Goal: Share content: Share content

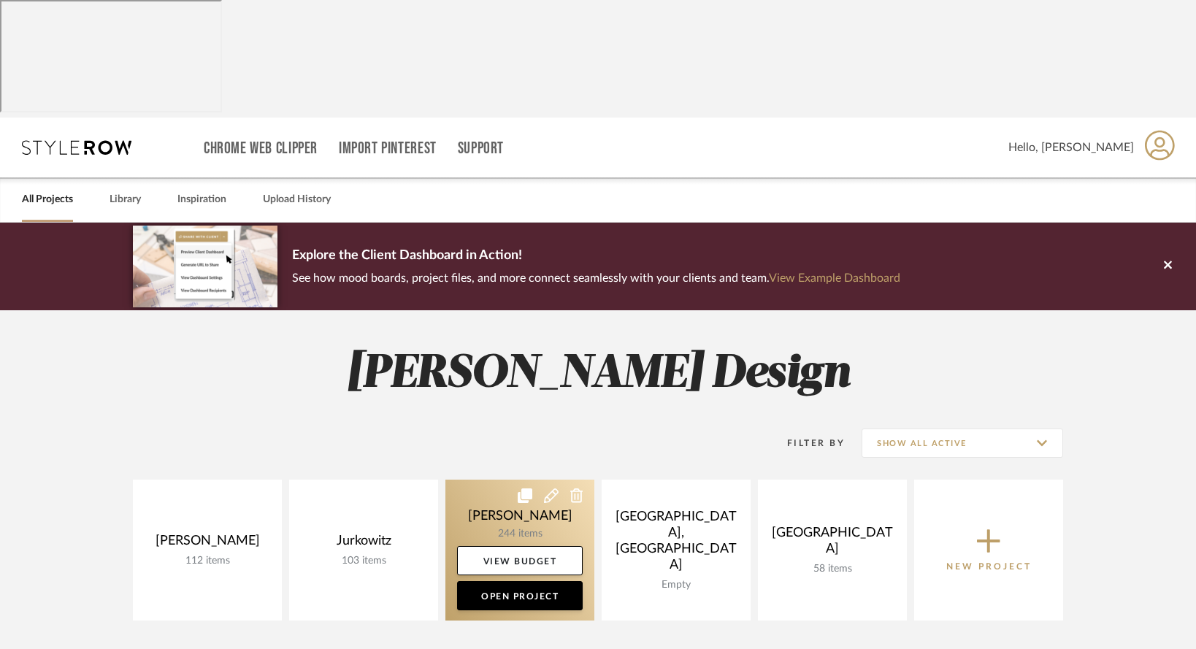
click at [516, 480] on link at bounding box center [519, 550] width 149 height 141
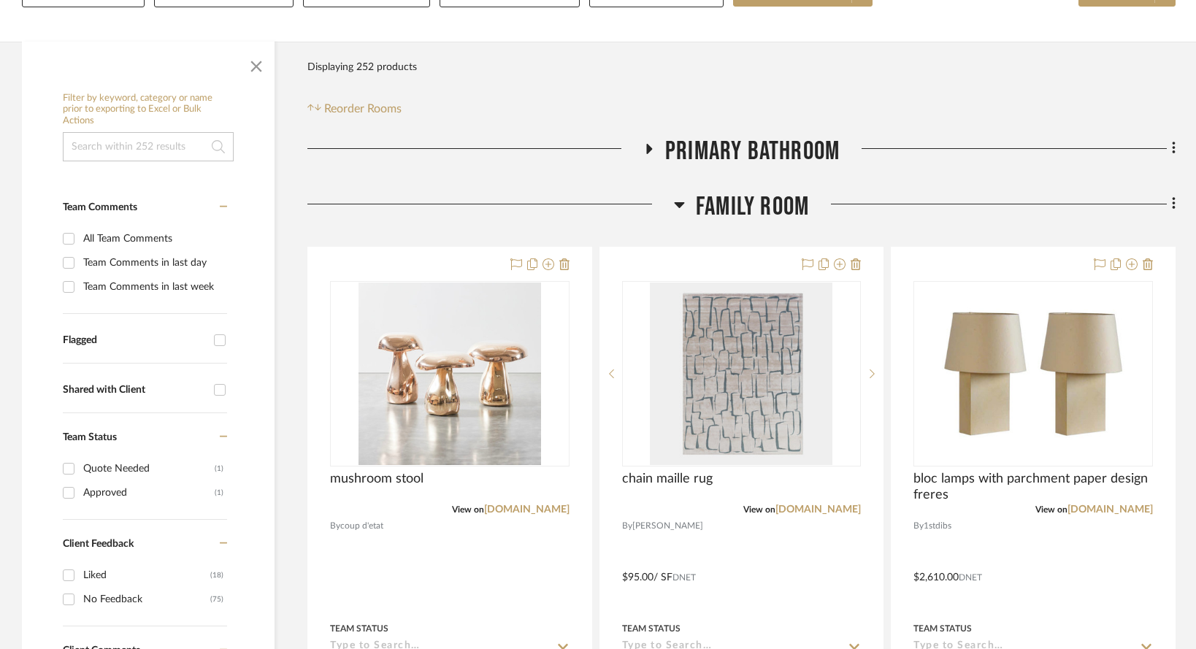
scroll to position [324, 0]
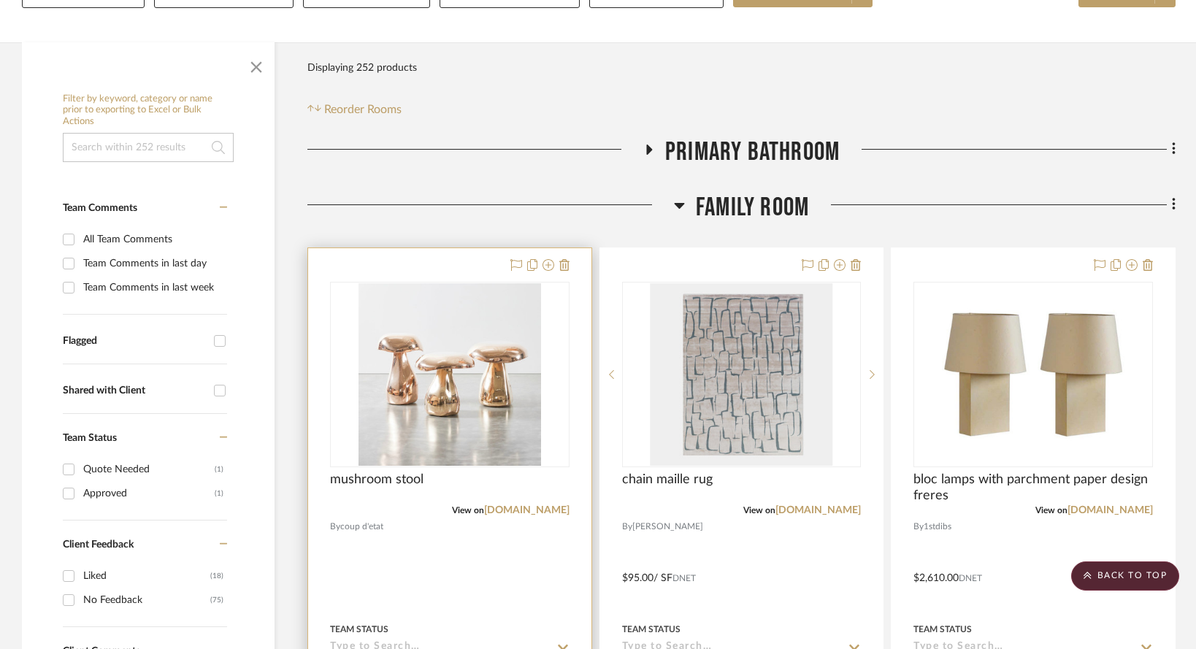
click at [432, 500] on div at bounding box center [449, 567] width 283 height 639
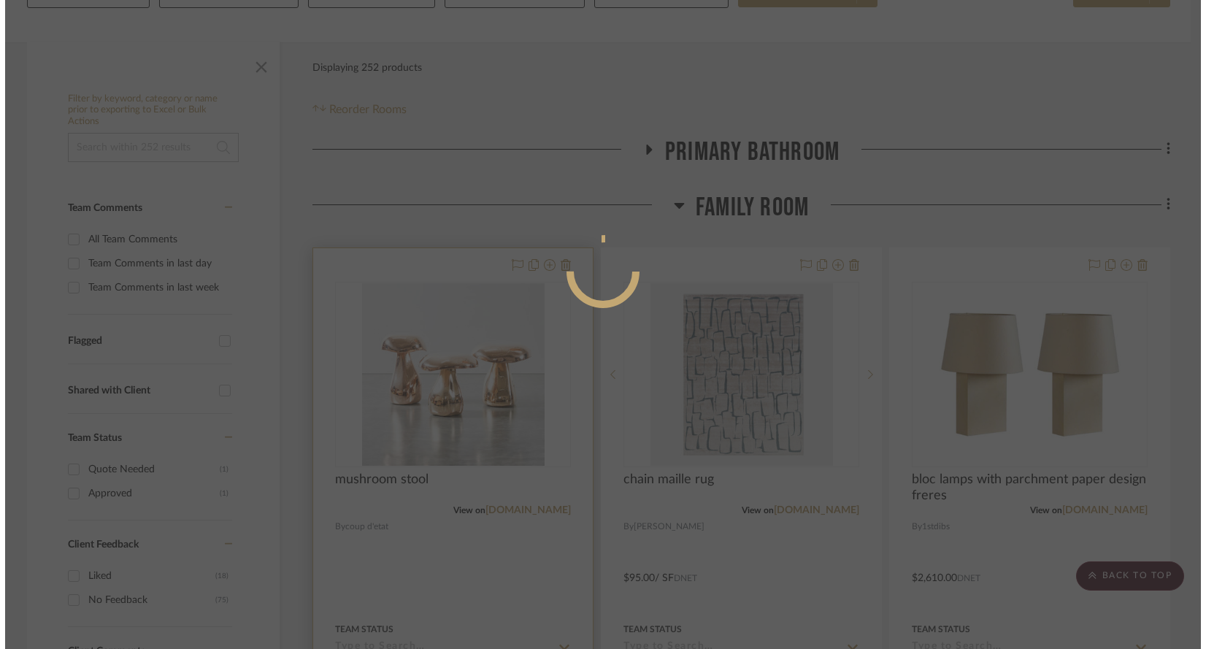
scroll to position [0, 0]
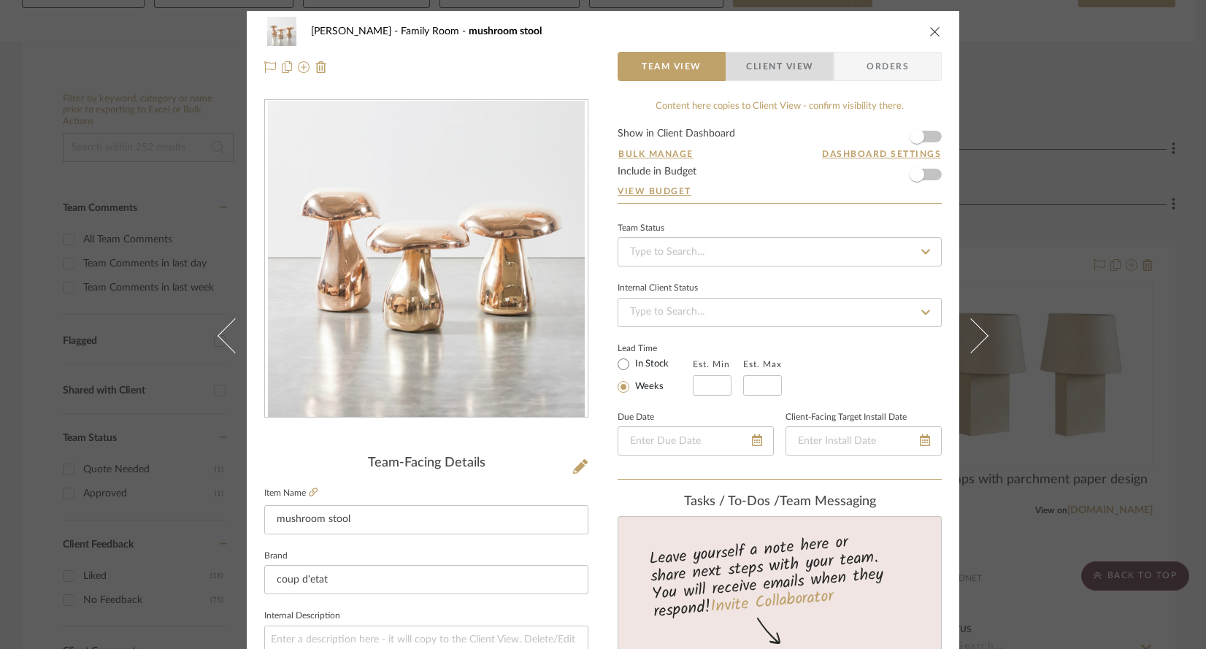
click at [779, 63] on span "Client View" at bounding box center [779, 66] width 67 height 29
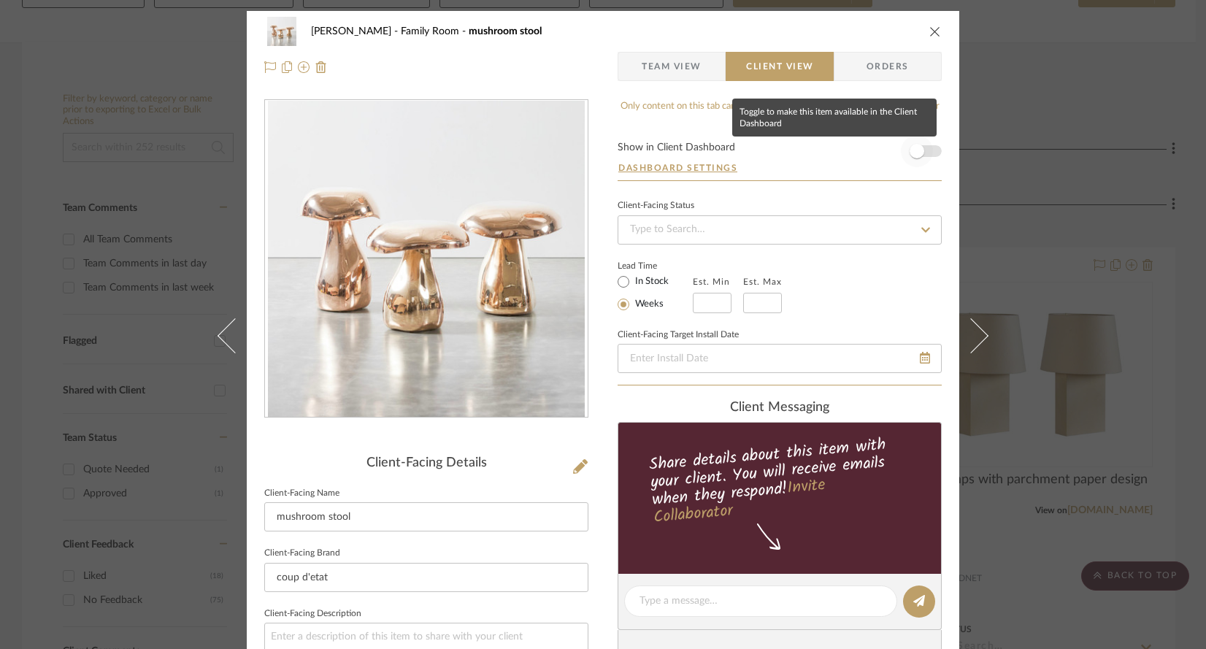
click at [909, 145] on span "button" at bounding box center [916, 151] width 15 height 15
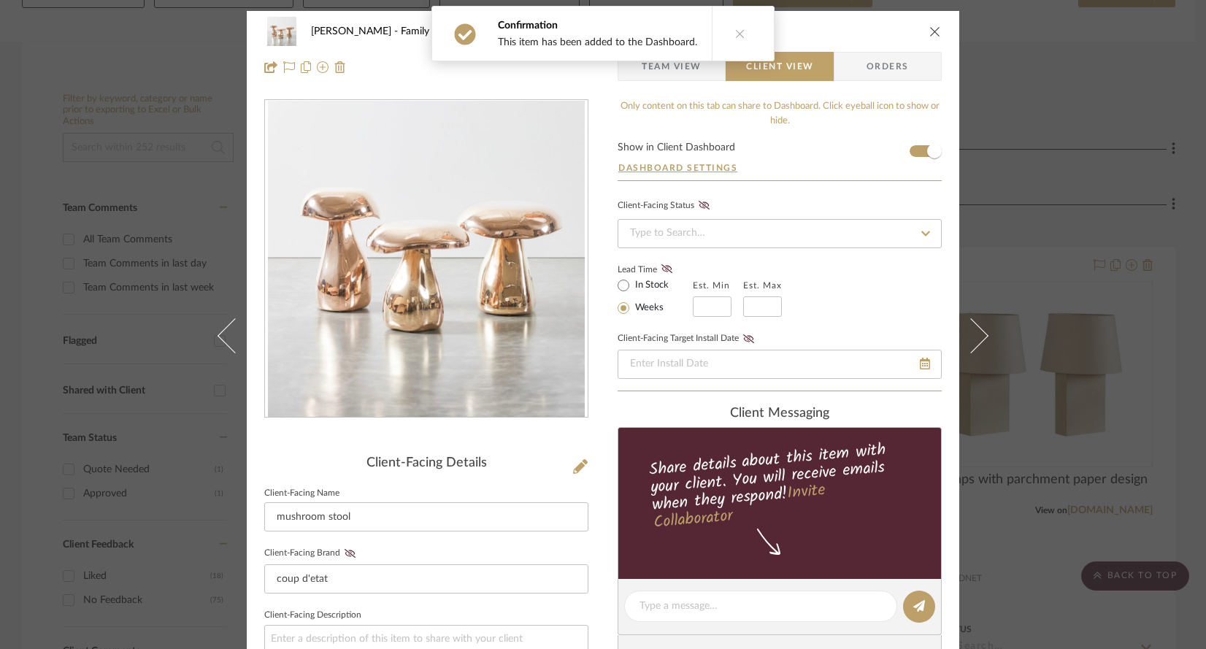
click at [1040, 453] on div "[PERSON_NAME] Family Room mushroom stool Team View Client View Orders Client-Fa…" at bounding box center [603, 324] width 1206 height 649
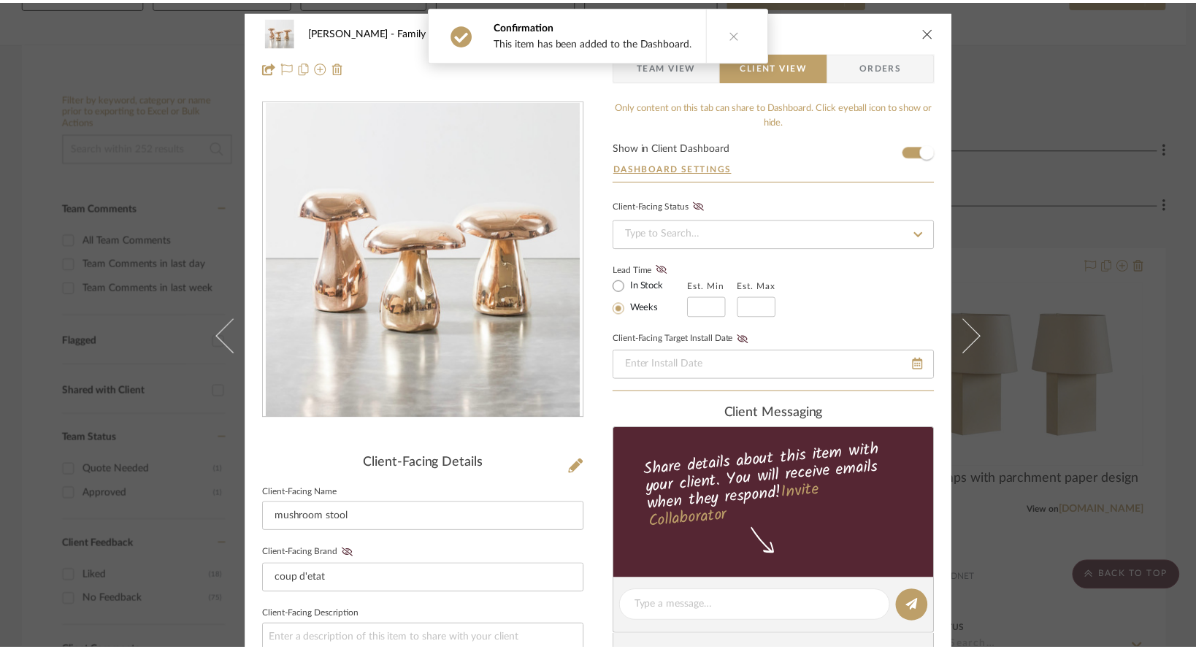
scroll to position [324, 0]
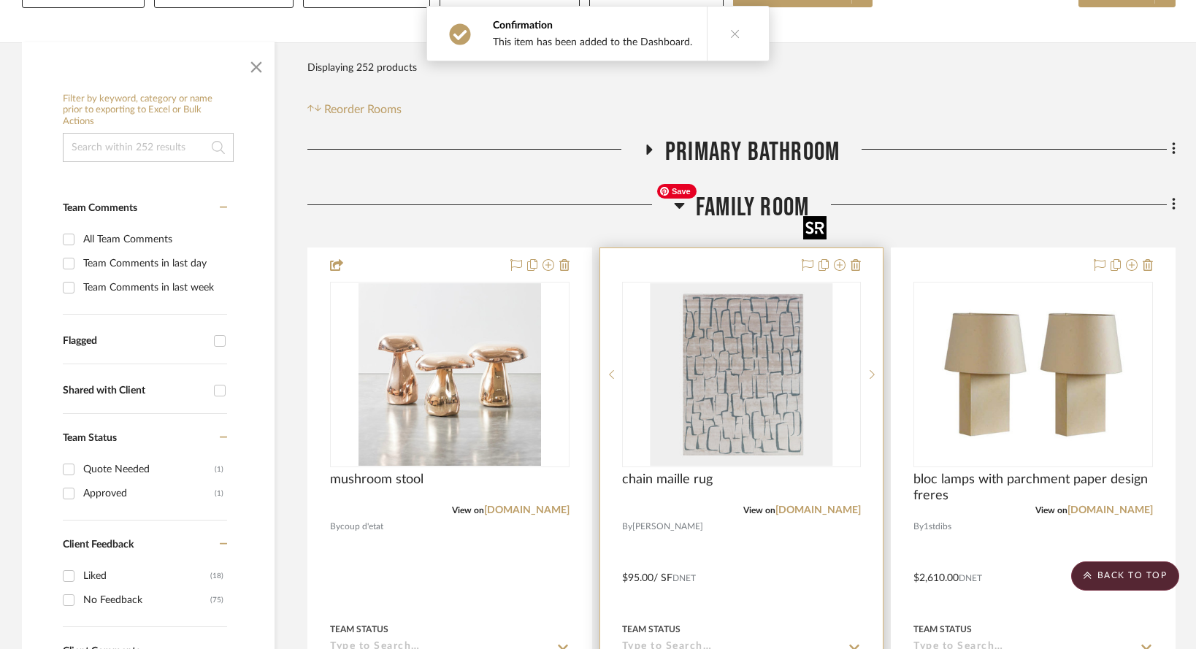
click at [762, 283] on img "0" at bounding box center [741, 374] width 182 height 182
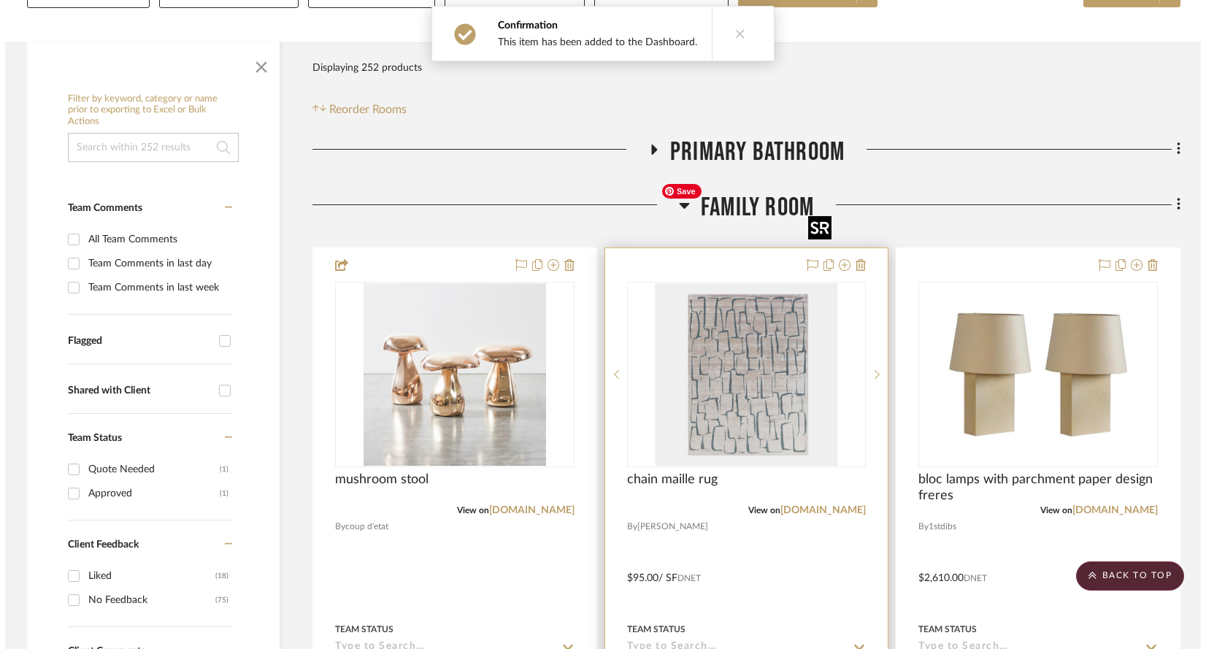
scroll to position [0, 0]
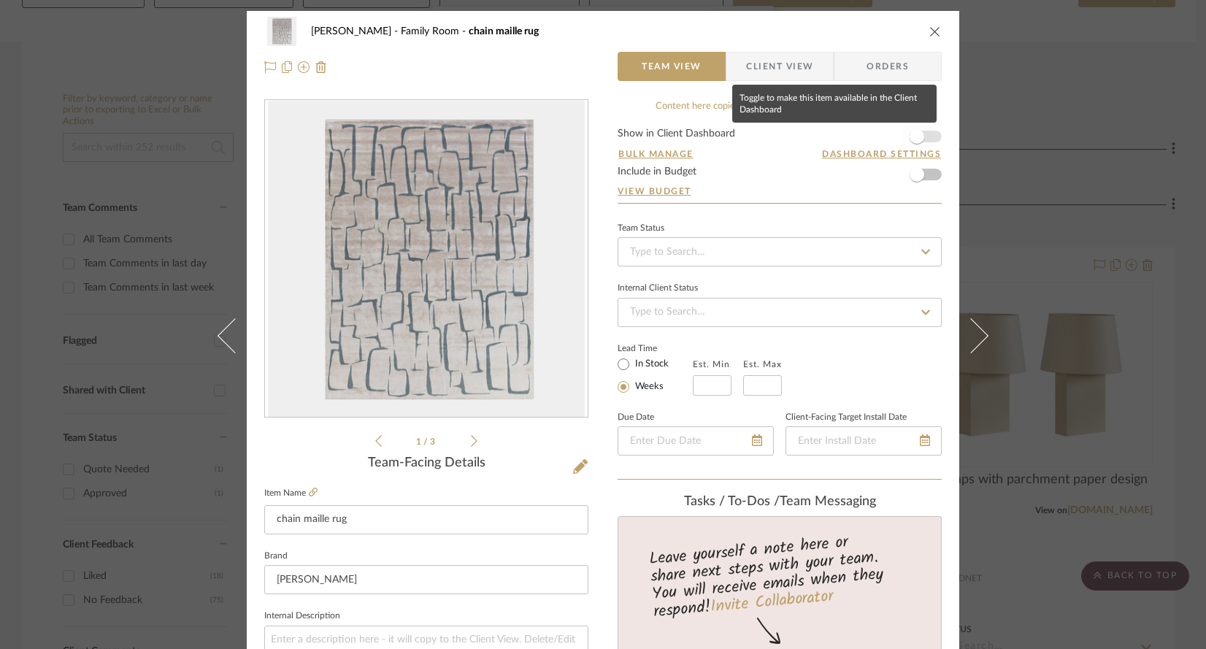
click at [909, 133] on span "button" at bounding box center [916, 136] width 15 height 15
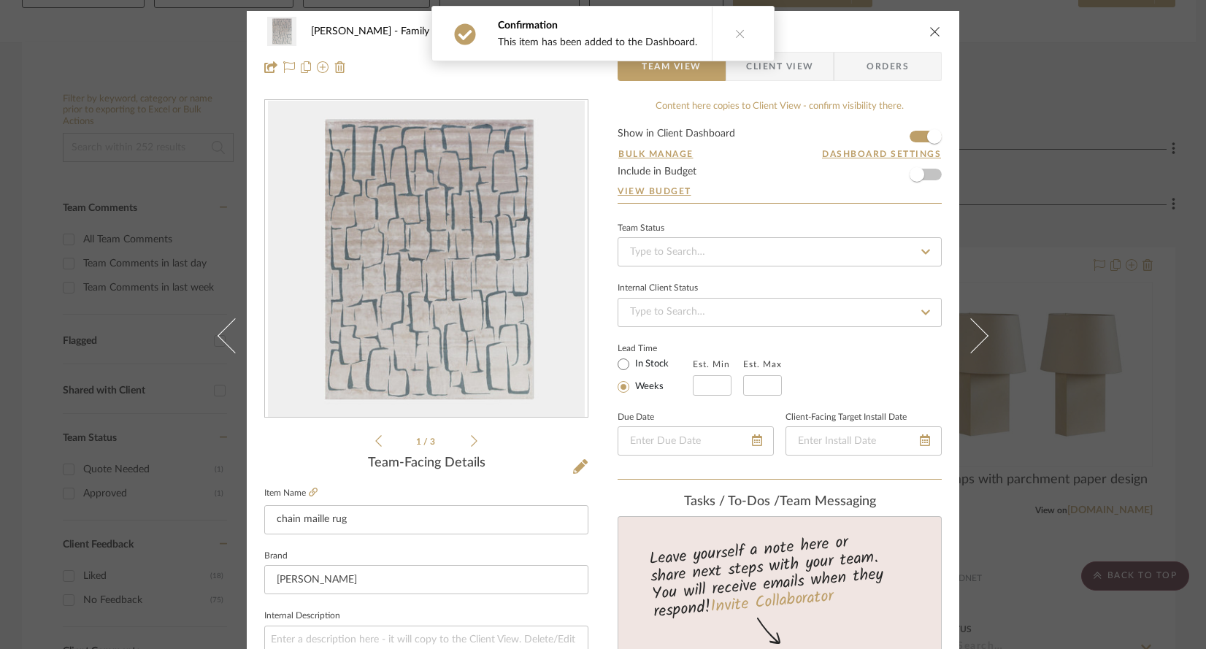
click at [1026, 445] on div "[PERSON_NAME] Family Room chain maille rug Team View Client View Orders 1 / 3 T…" at bounding box center [603, 324] width 1206 height 649
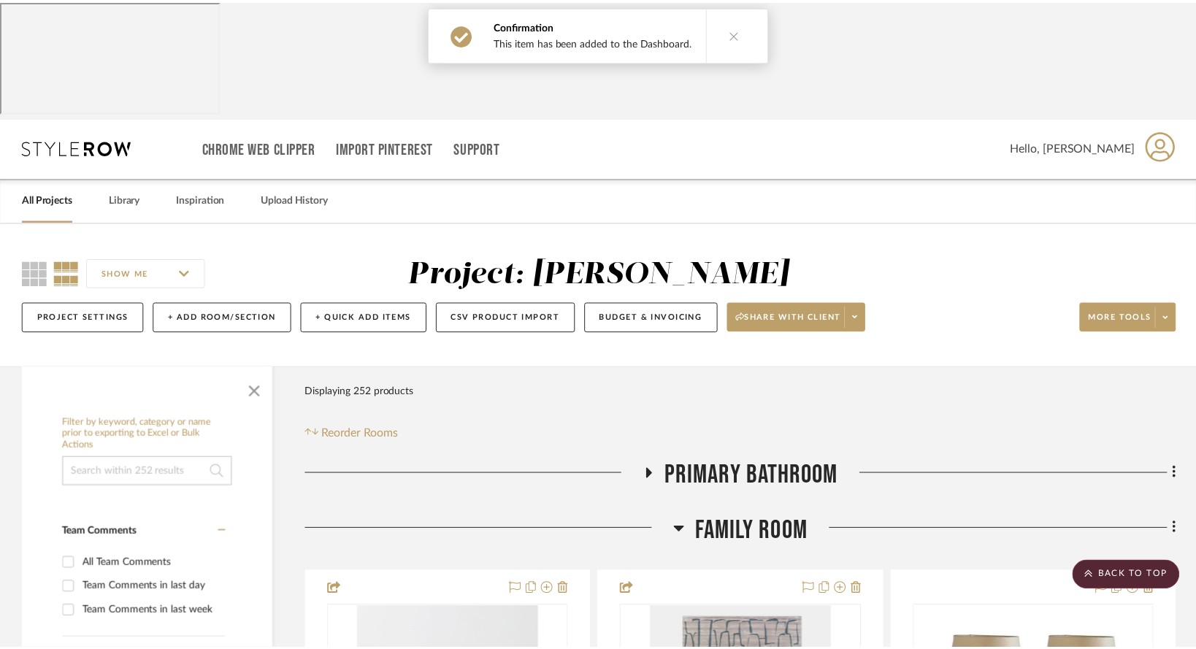
scroll to position [324, 0]
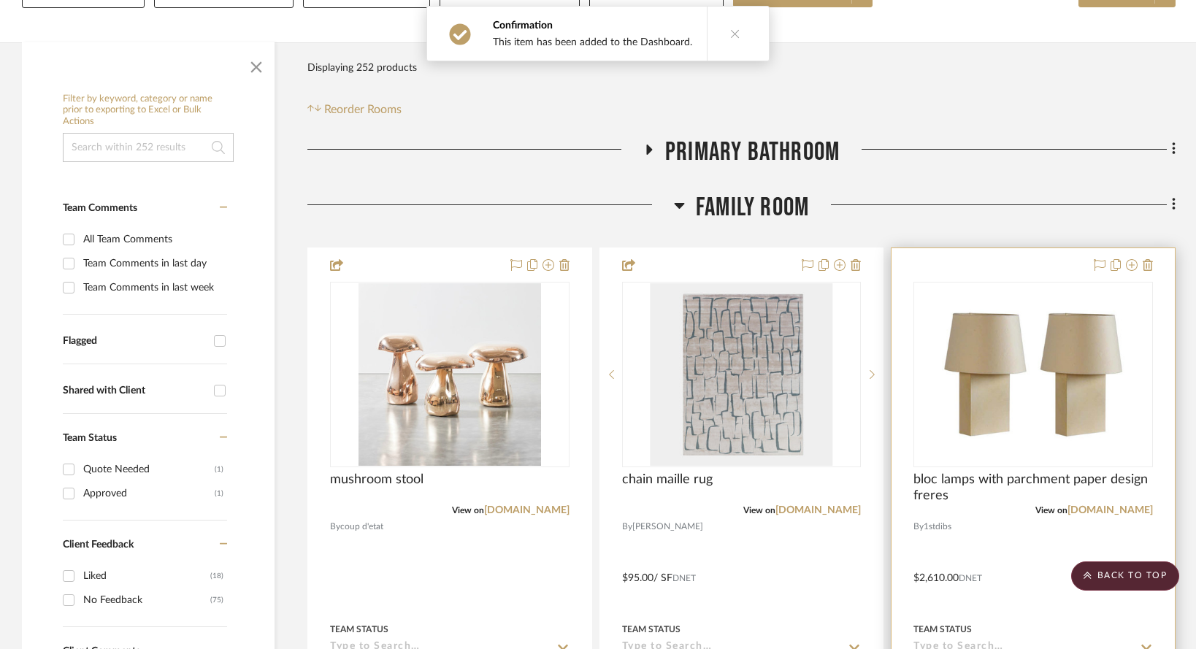
click at [1024, 440] on div at bounding box center [1032, 567] width 283 height 639
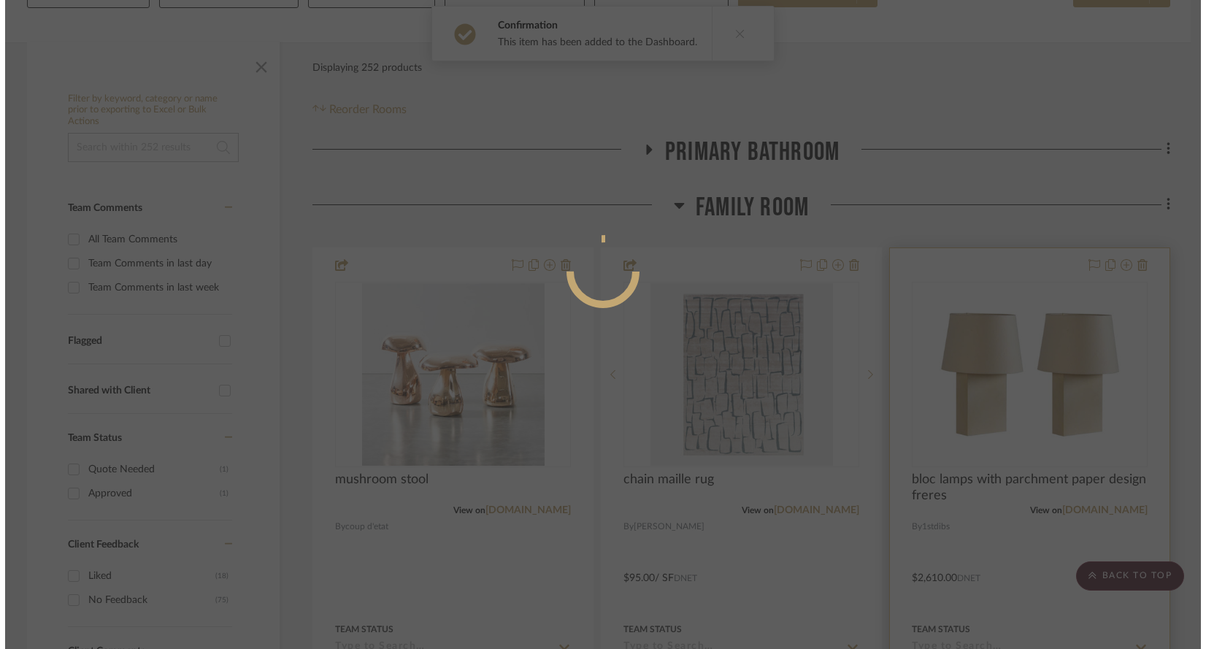
scroll to position [0, 0]
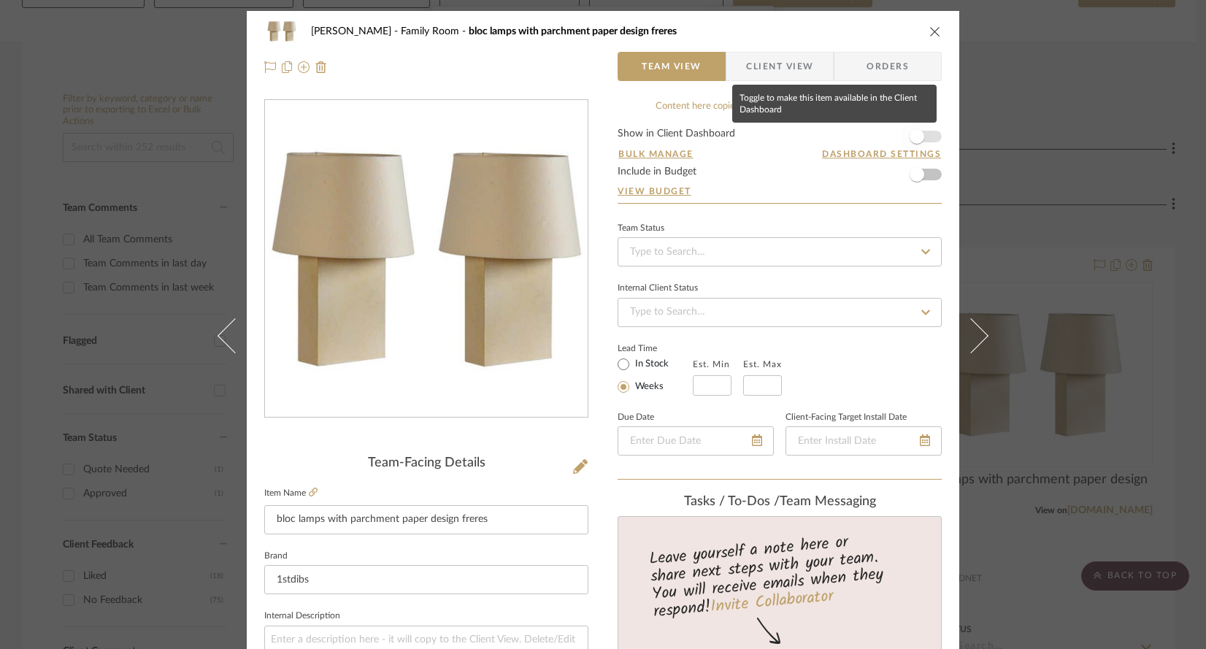
click at [911, 140] on span "button" at bounding box center [916, 136] width 15 height 15
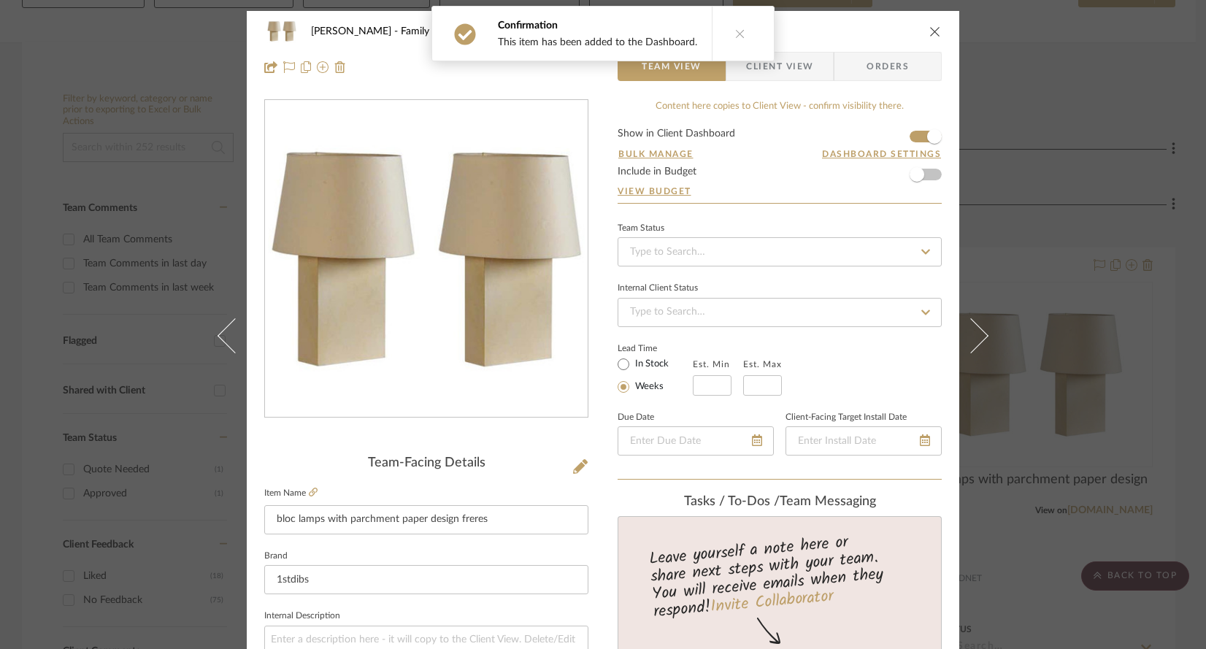
click at [1001, 436] on div "[PERSON_NAME] Family Room bloc lamps with parchment paper design freres Team Vi…" at bounding box center [603, 324] width 1206 height 649
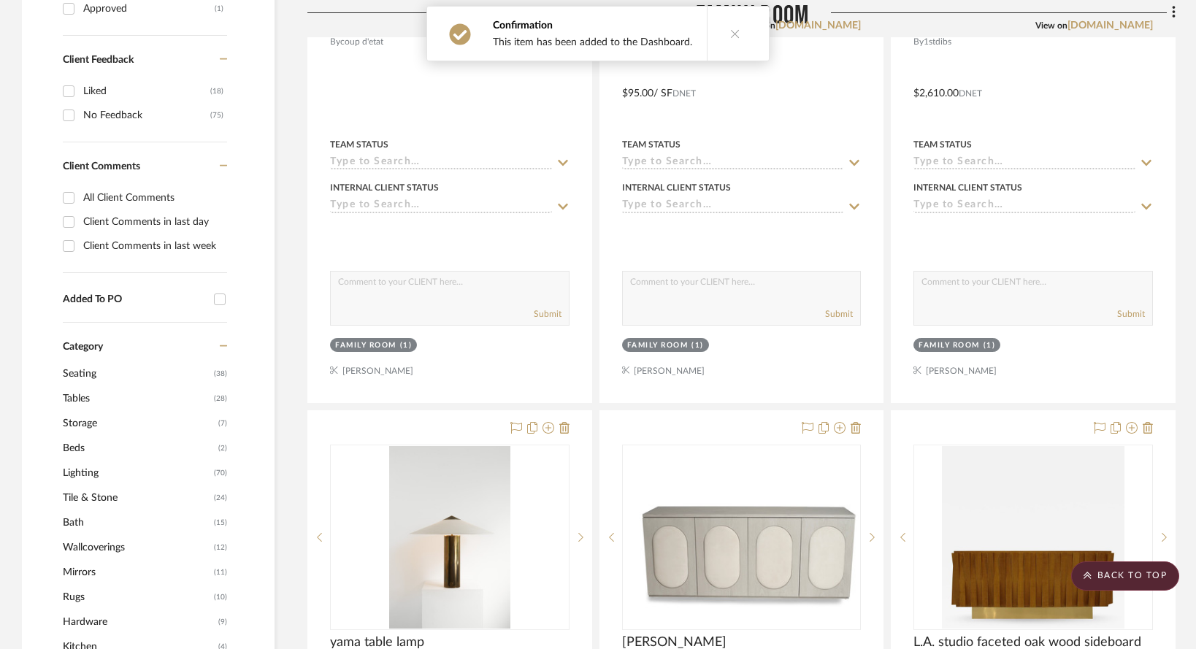
scroll to position [807, 0]
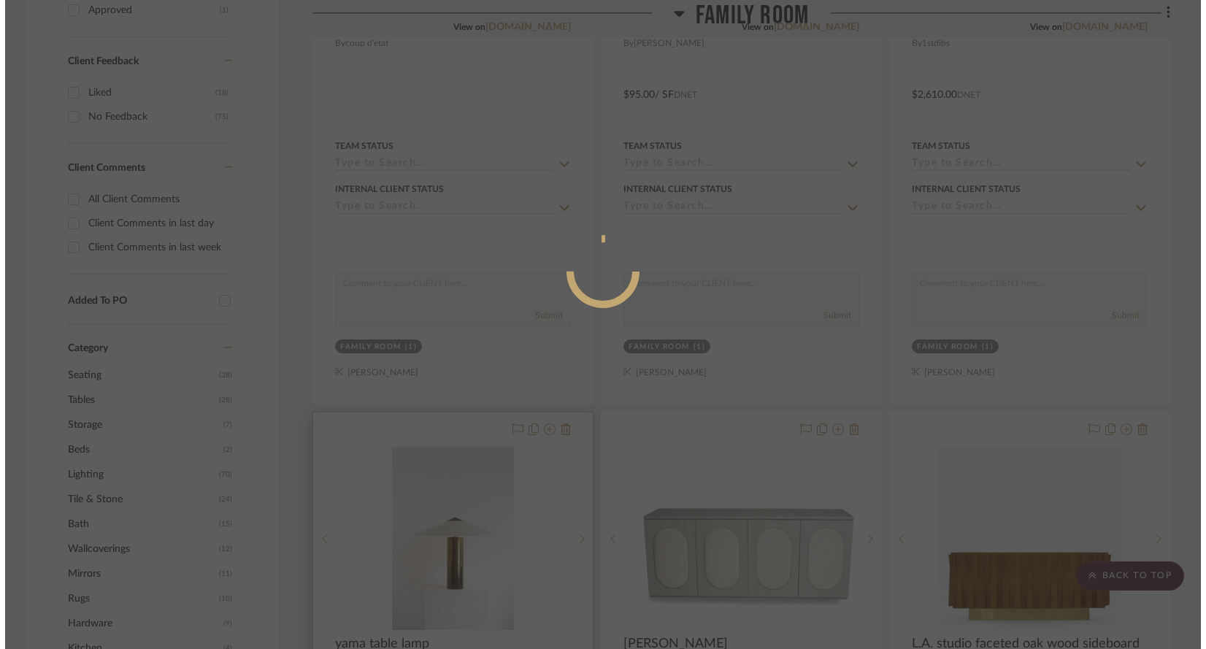
scroll to position [0, 0]
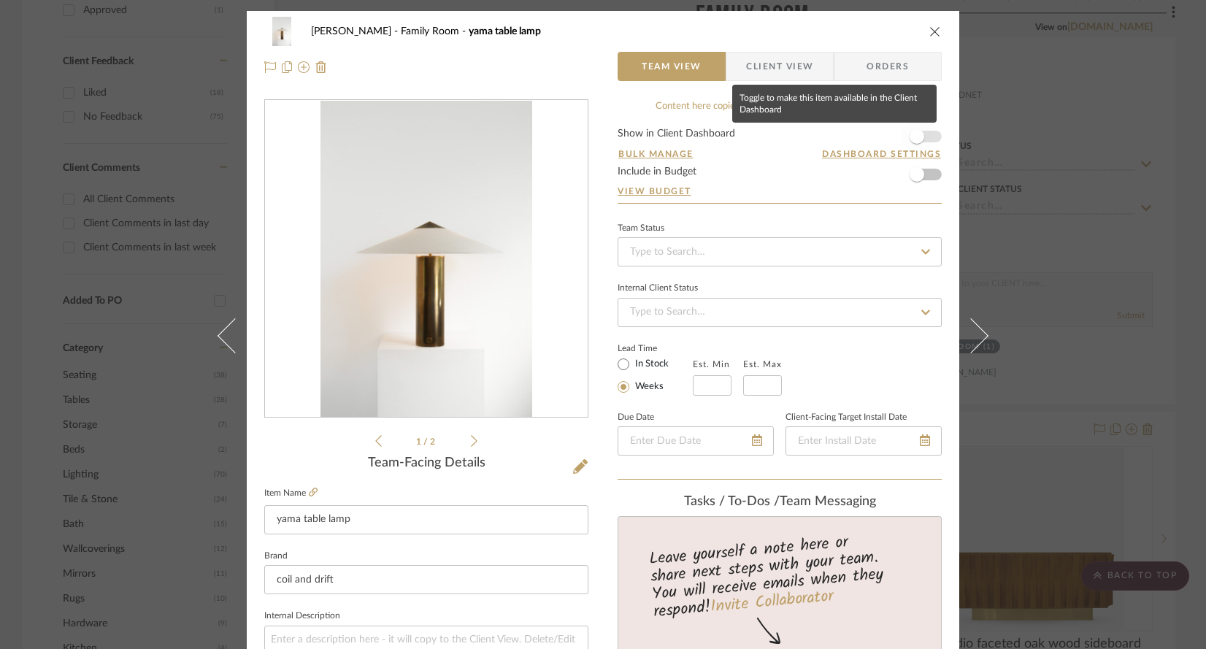
click at [910, 139] on span "button" at bounding box center [916, 136] width 15 height 15
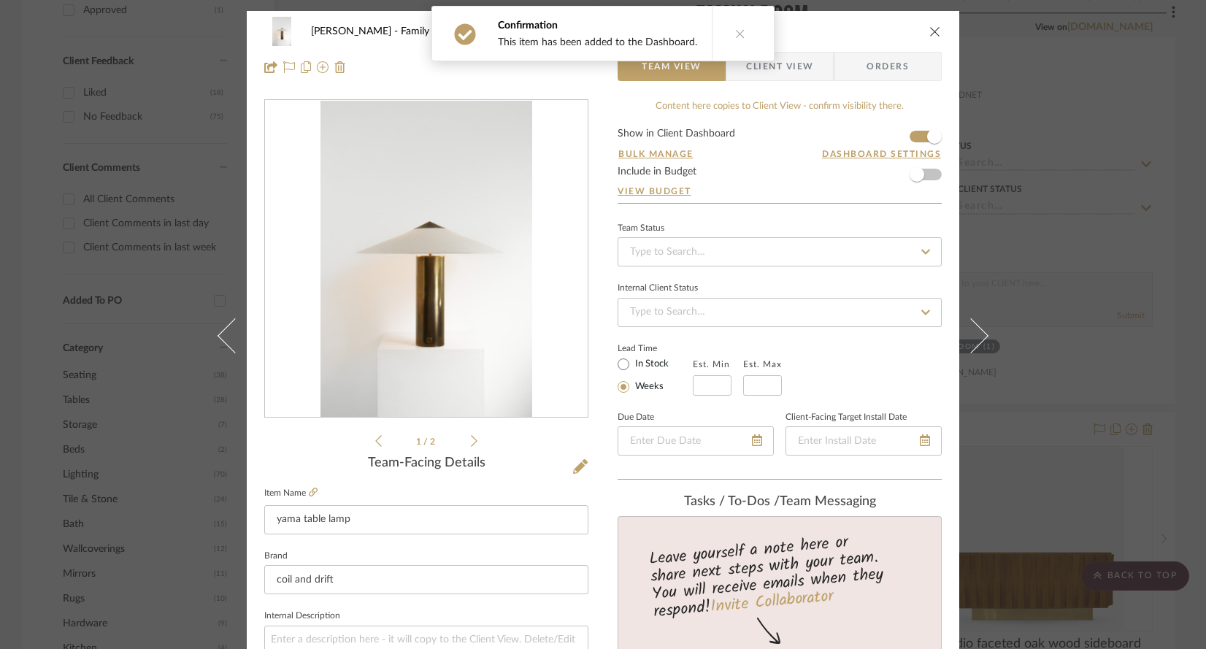
click at [1049, 397] on div "[PERSON_NAME] Family Room yama table lamp Team View Client View Orders 1 / 2 Te…" at bounding box center [603, 324] width 1206 height 649
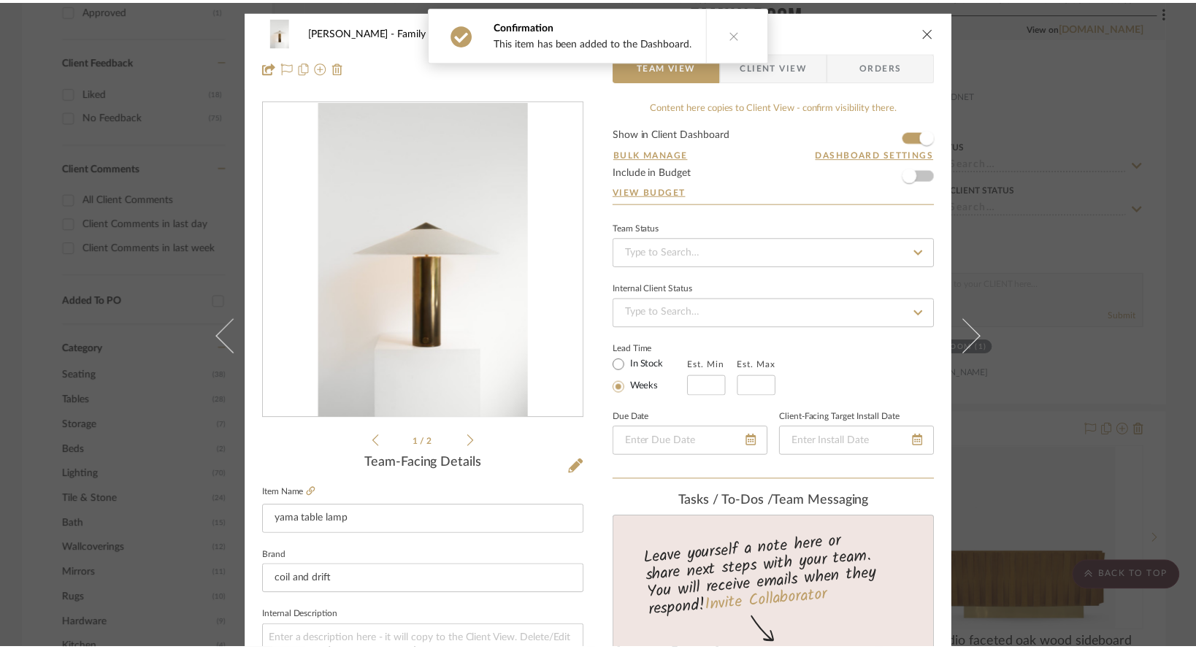
scroll to position [807, 0]
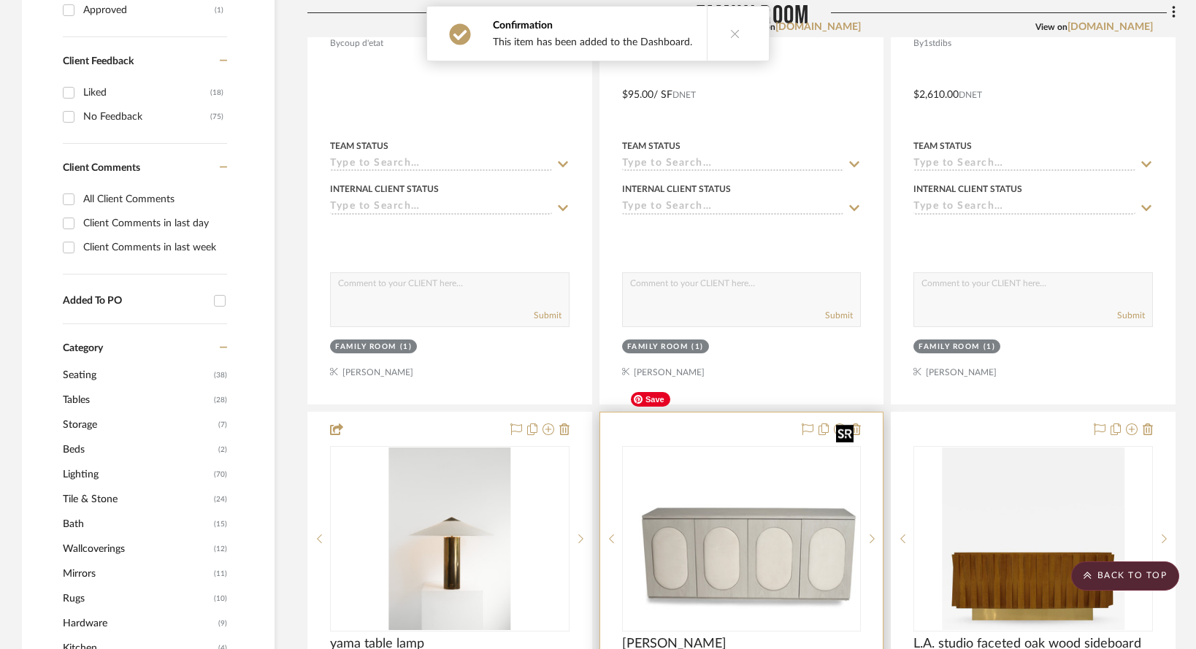
click at [0, 0] on img at bounding box center [0, 0] width 0 height 0
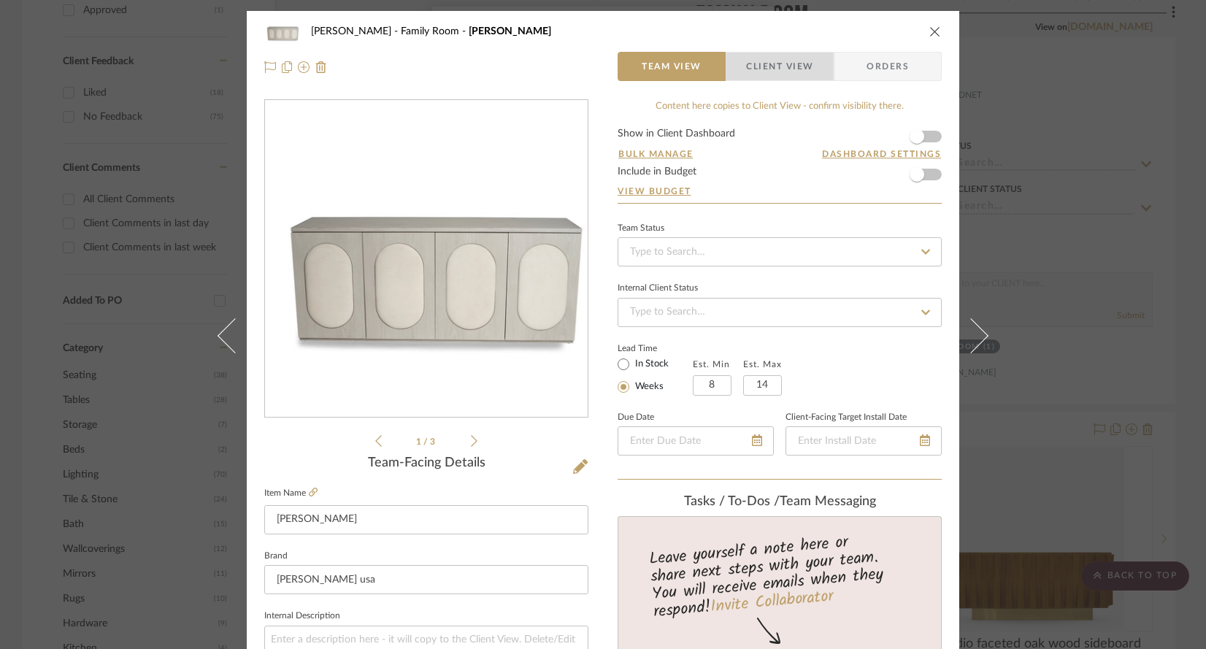
click at [752, 61] on span "Client View" at bounding box center [779, 66] width 67 height 29
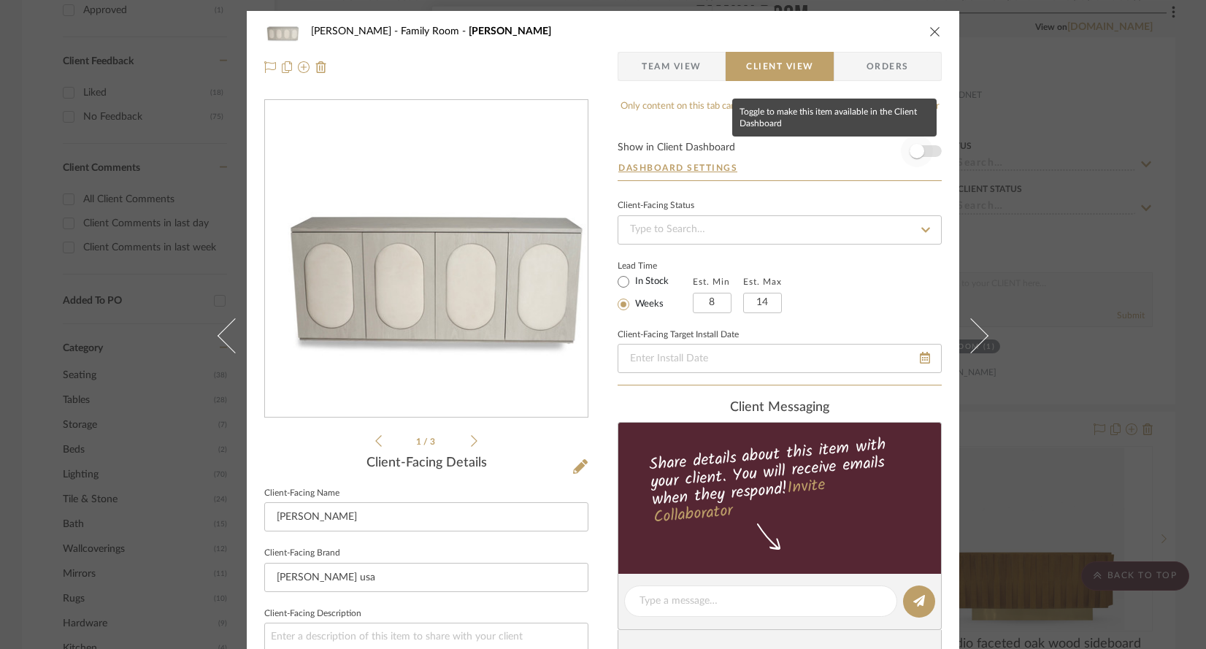
click at [912, 155] on span "button" at bounding box center [916, 151] width 15 height 15
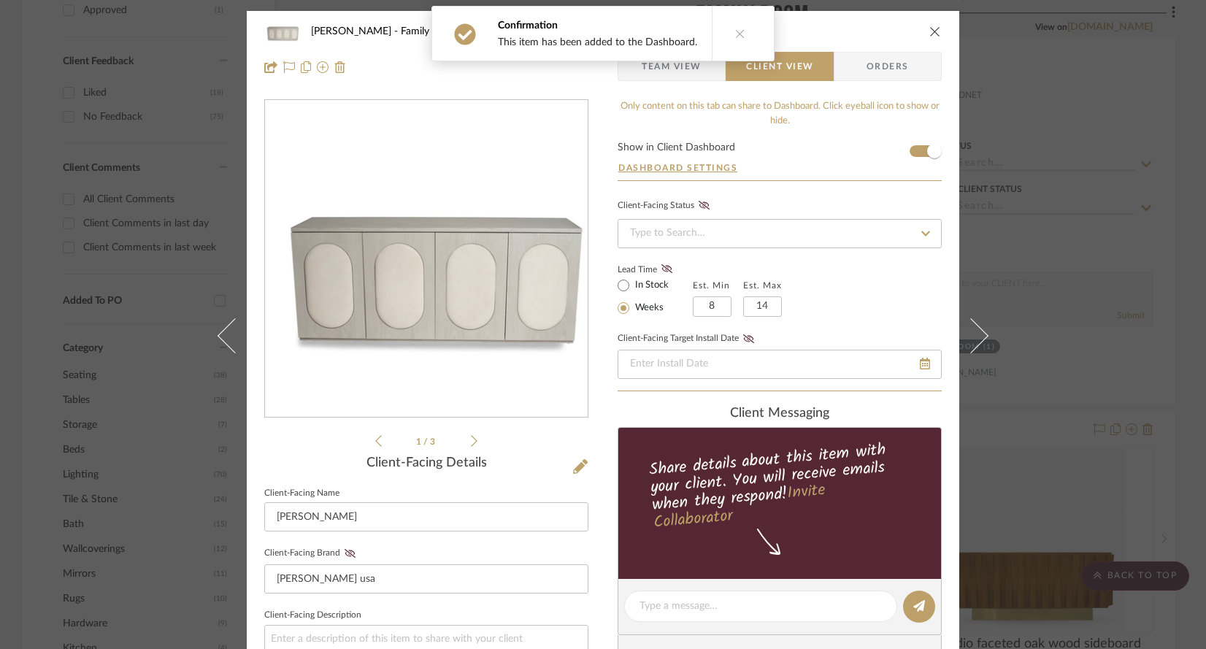
click at [1031, 420] on div "[PERSON_NAME] Family Room [PERSON_NAME] Team View Client View Orders 1 / 3 Clie…" at bounding box center [603, 324] width 1206 height 649
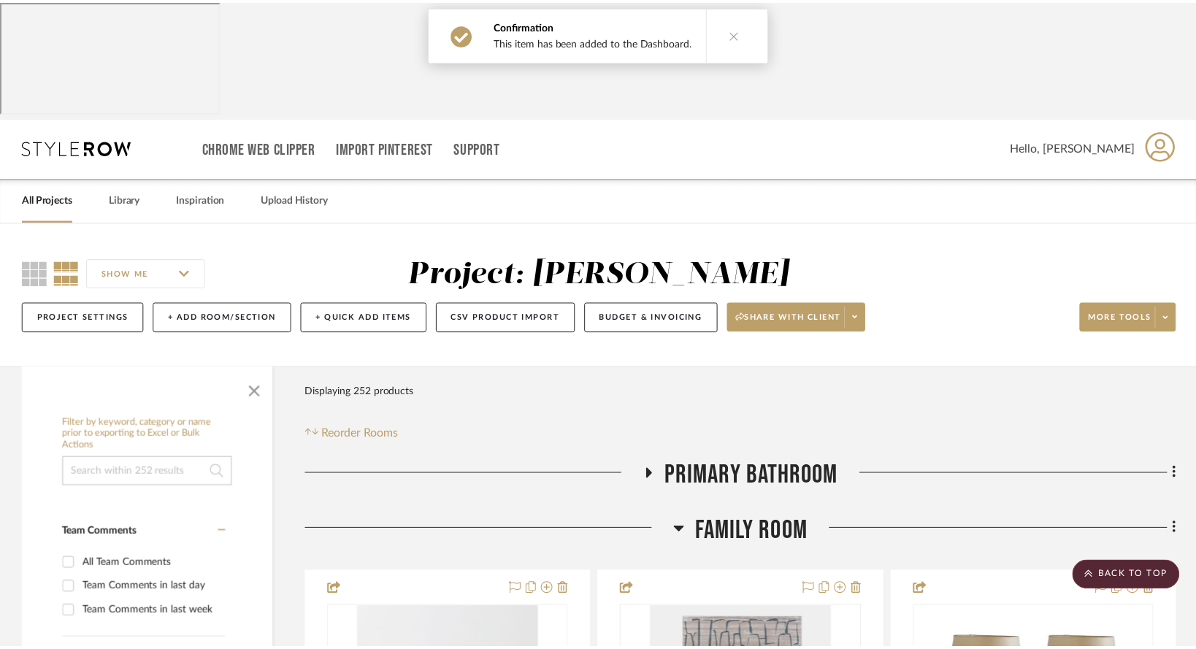
scroll to position [807, 0]
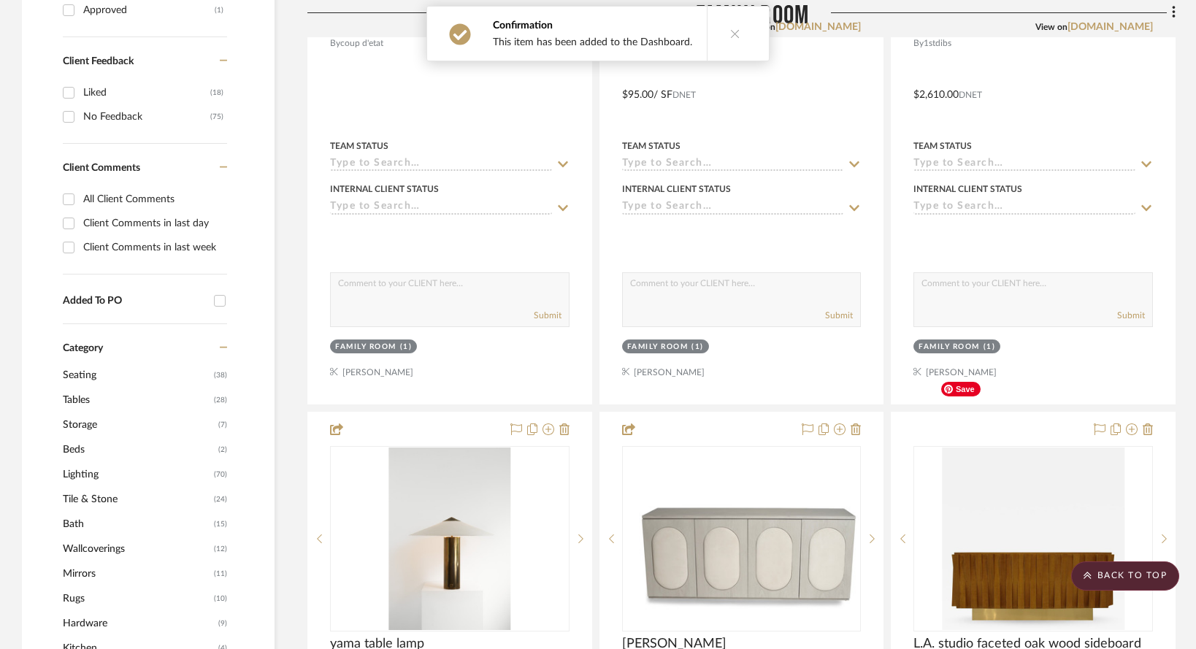
click at [1031, 447] on img "0" at bounding box center [1033, 538] width 182 height 182
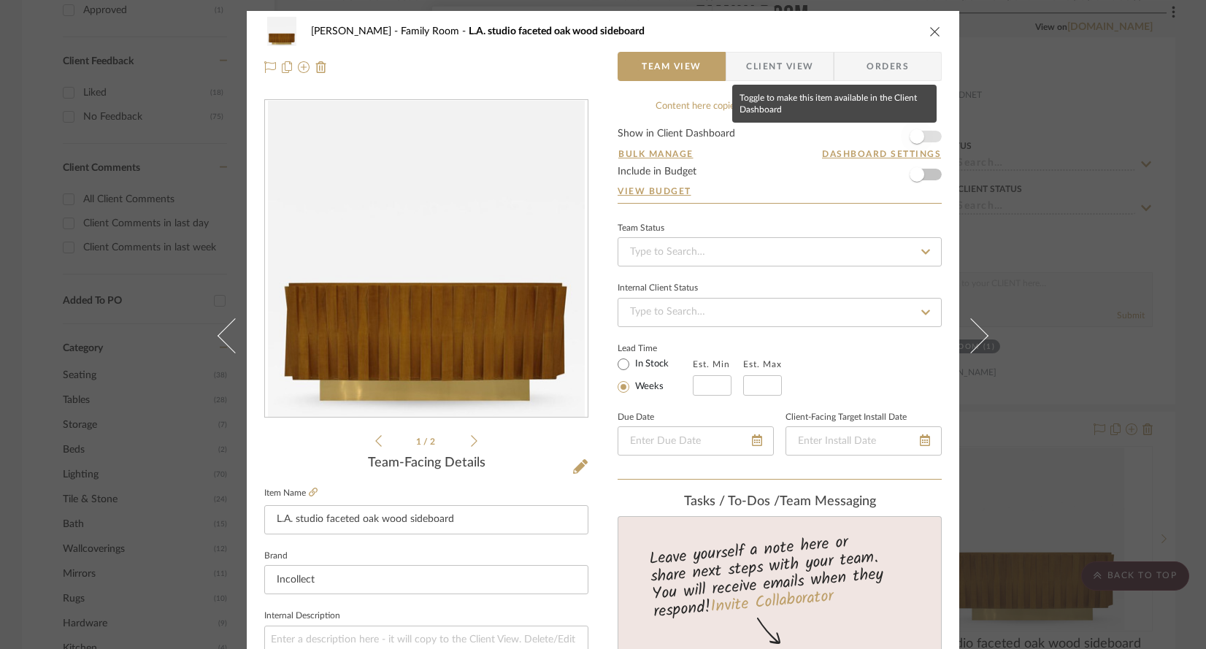
click at [909, 139] on span "button" at bounding box center [916, 136] width 15 height 15
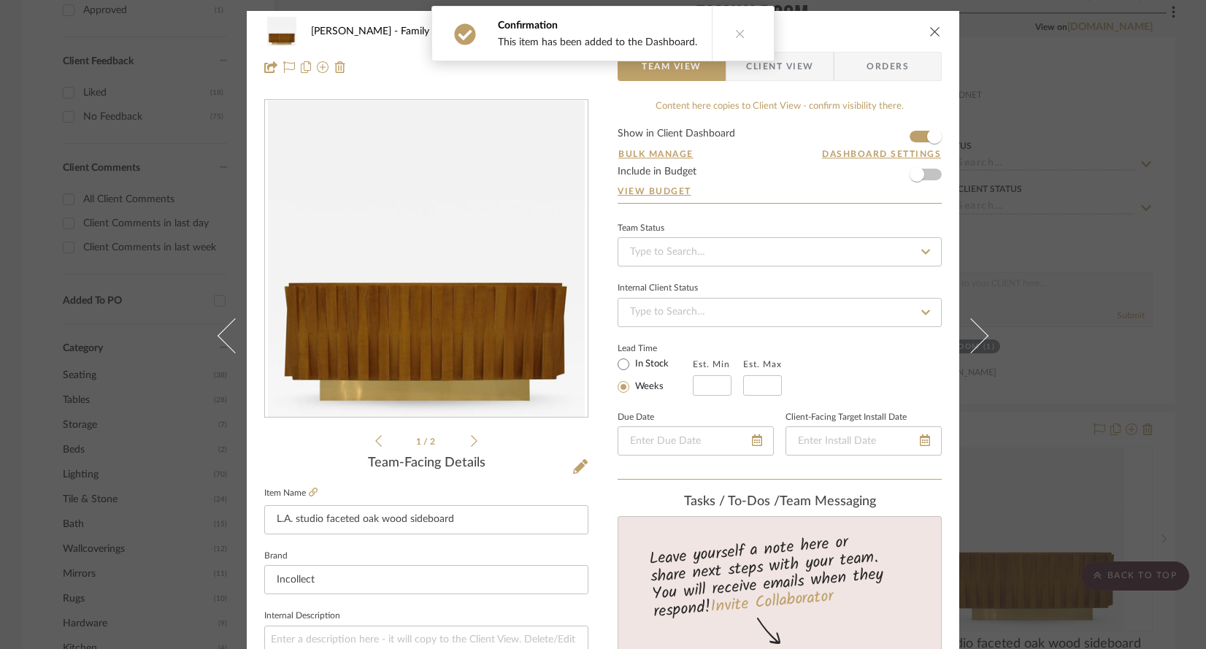
click at [1030, 409] on div "[PERSON_NAME] Family Room L.A. studio faceted oak wood sideboard Team View Clie…" at bounding box center [603, 324] width 1206 height 649
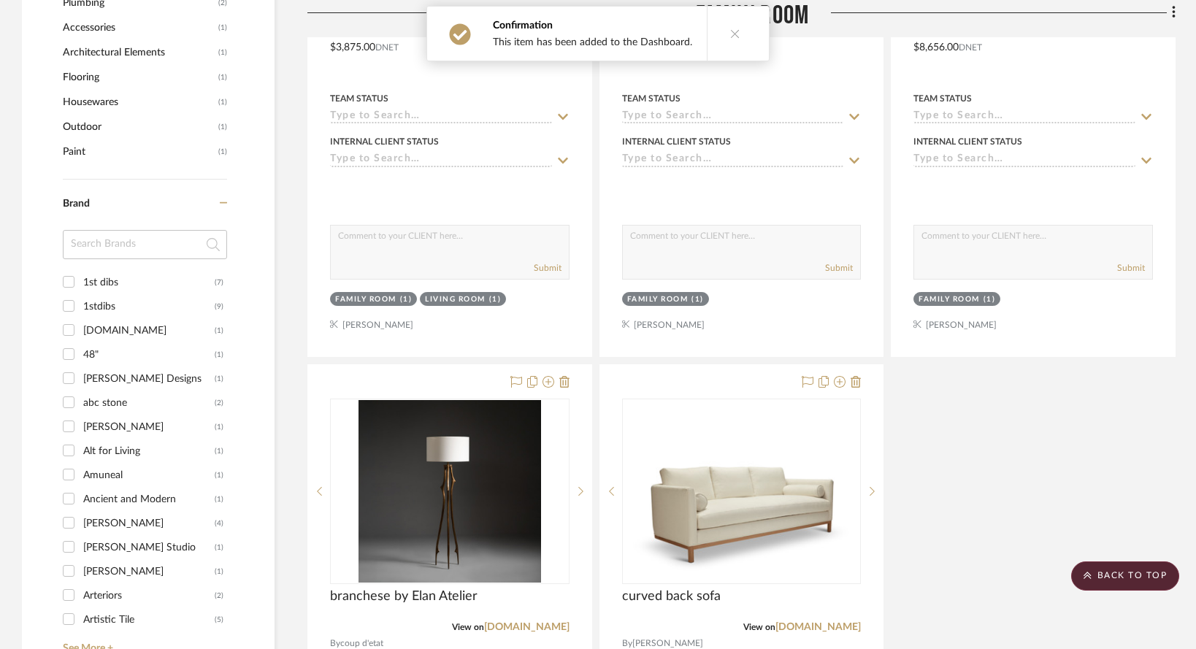
scroll to position [1498, 0]
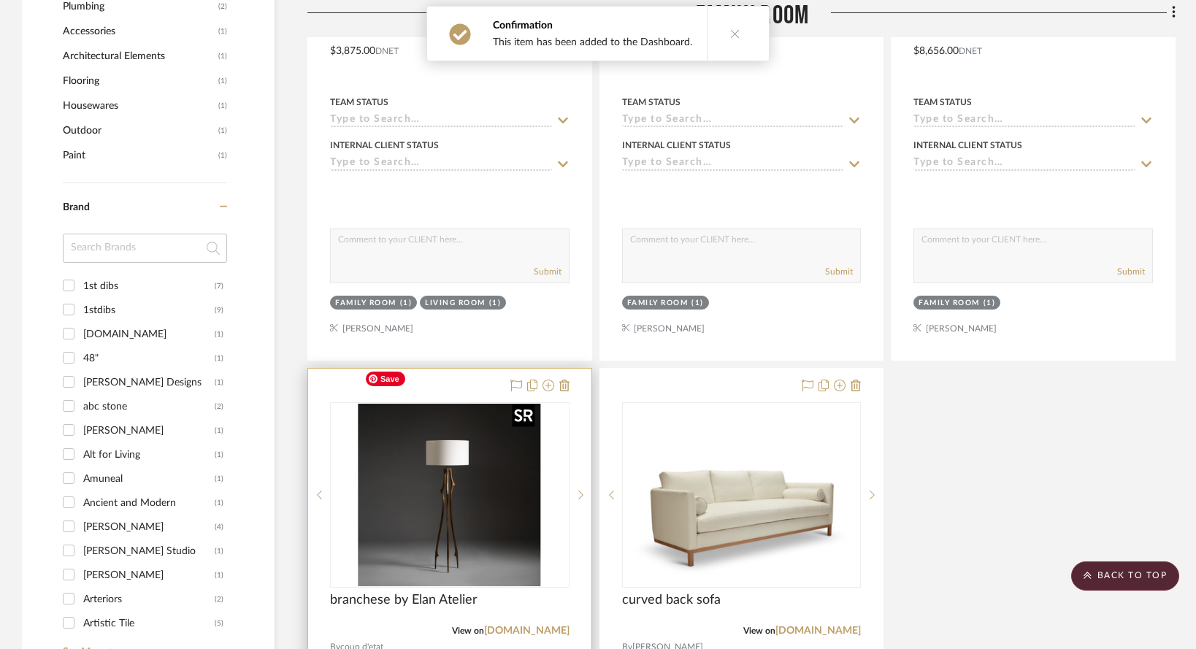
click at [437, 518] on img "0" at bounding box center [449, 495] width 182 height 182
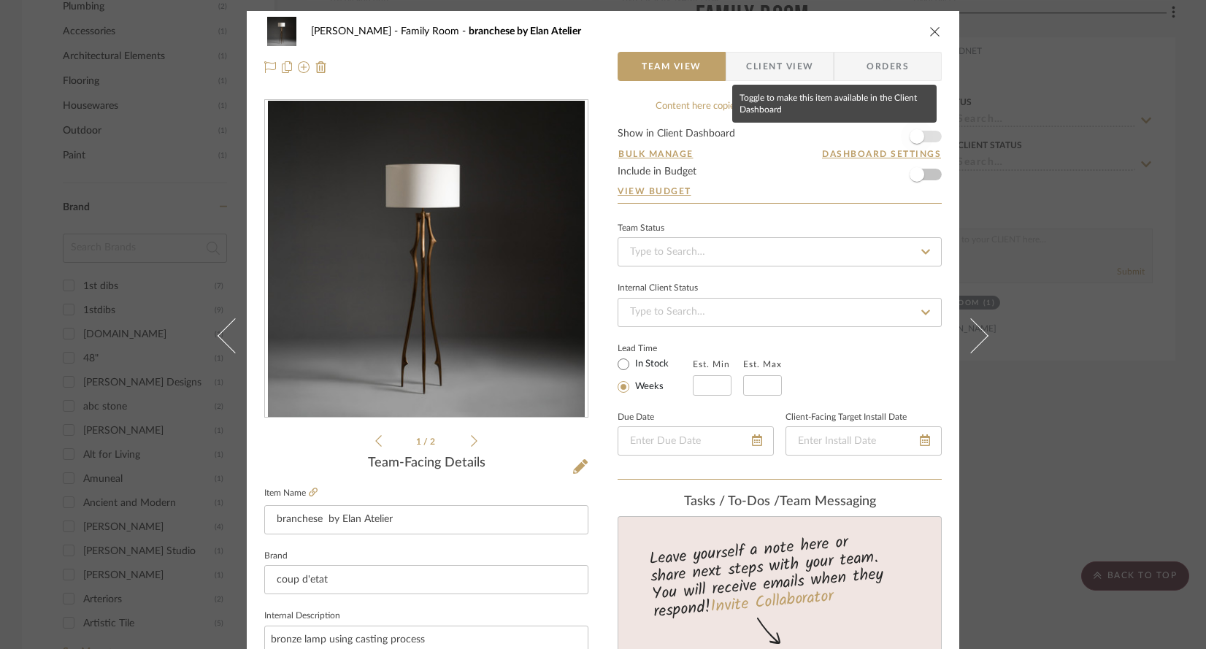
click at [914, 137] on span "button" at bounding box center [916, 136] width 15 height 15
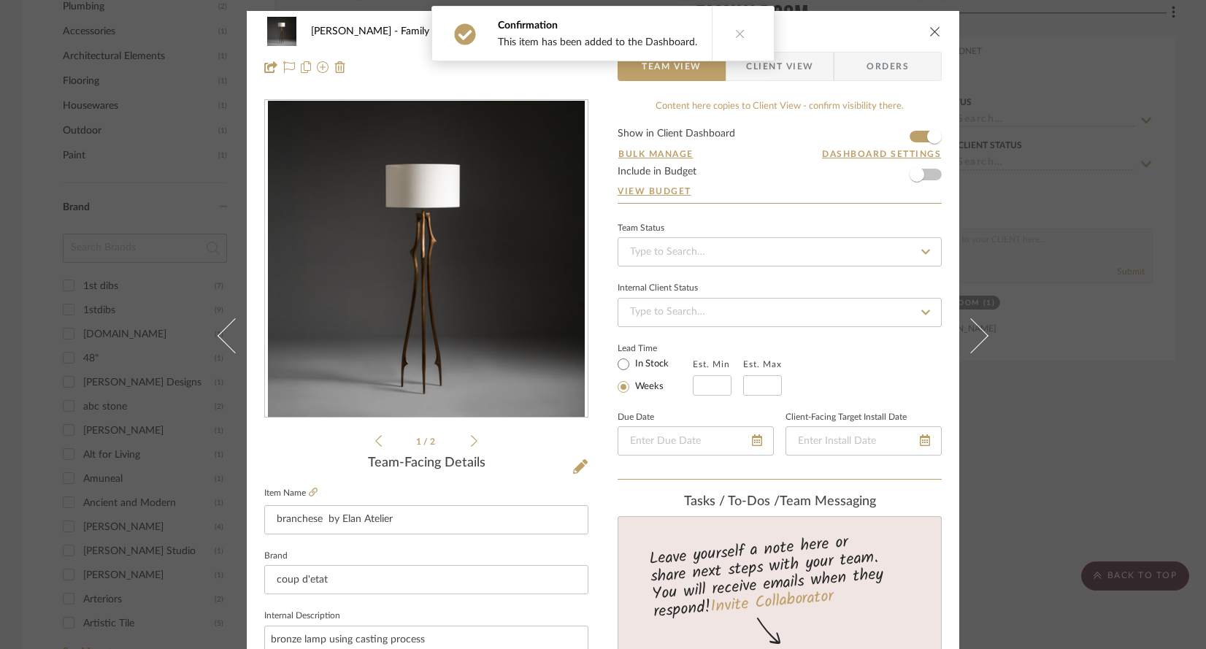
click at [1058, 417] on div "[PERSON_NAME] Family Room branchese by Elan Atelier Team View Client View Order…" at bounding box center [603, 324] width 1206 height 649
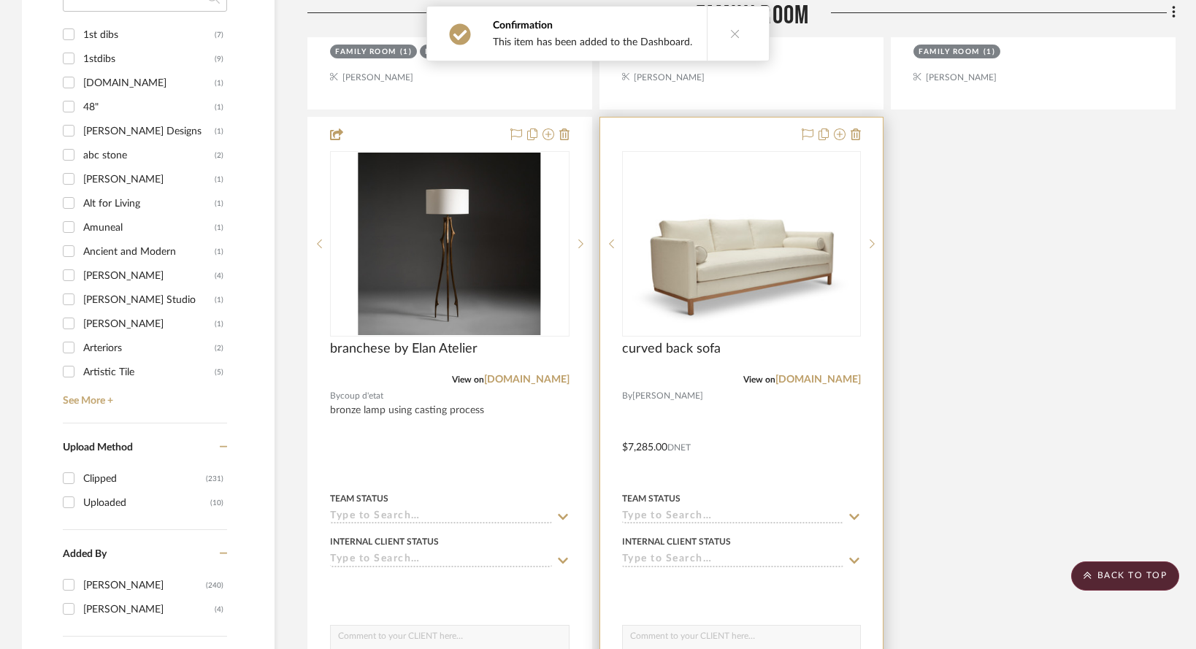
scroll to position [1748, 0]
click at [756, 240] on img "0" at bounding box center [741, 244] width 236 height 177
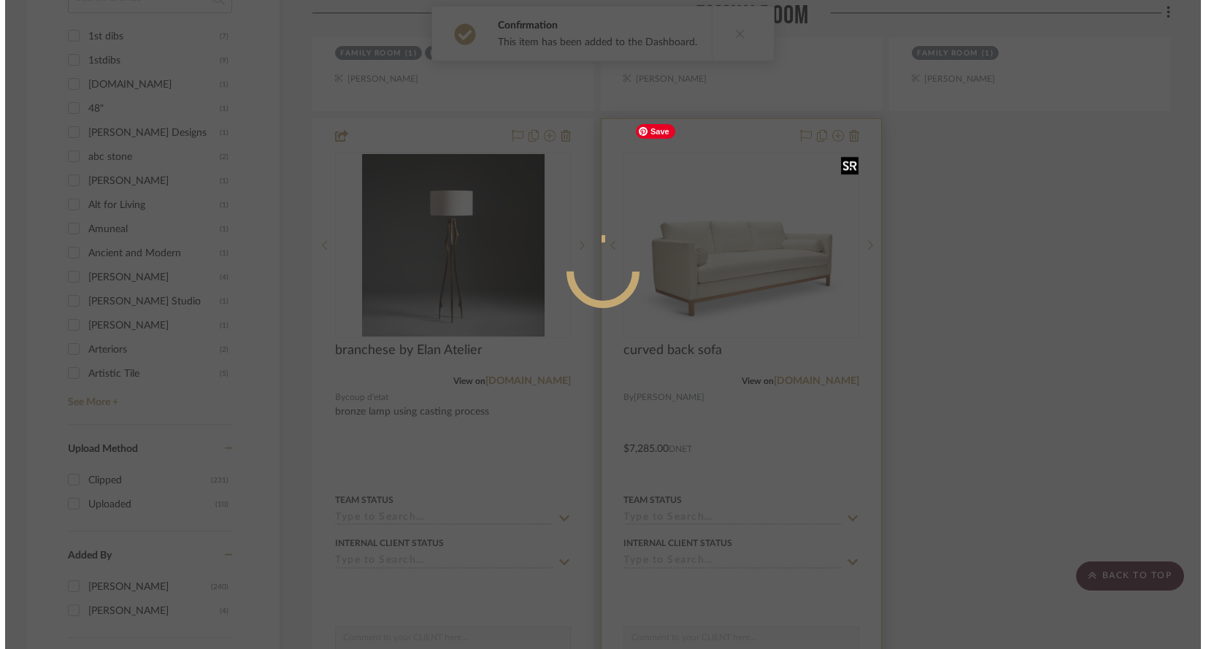
scroll to position [0, 0]
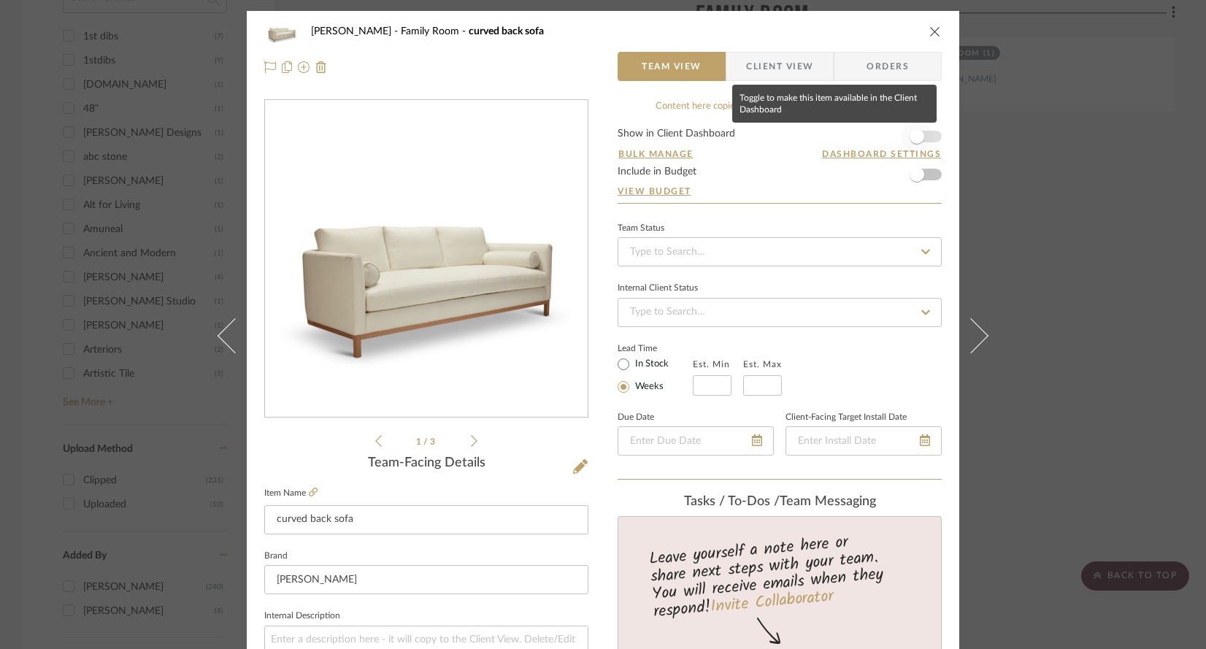
click at [909, 134] on span "button" at bounding box center [916, 136] width 15 height 15
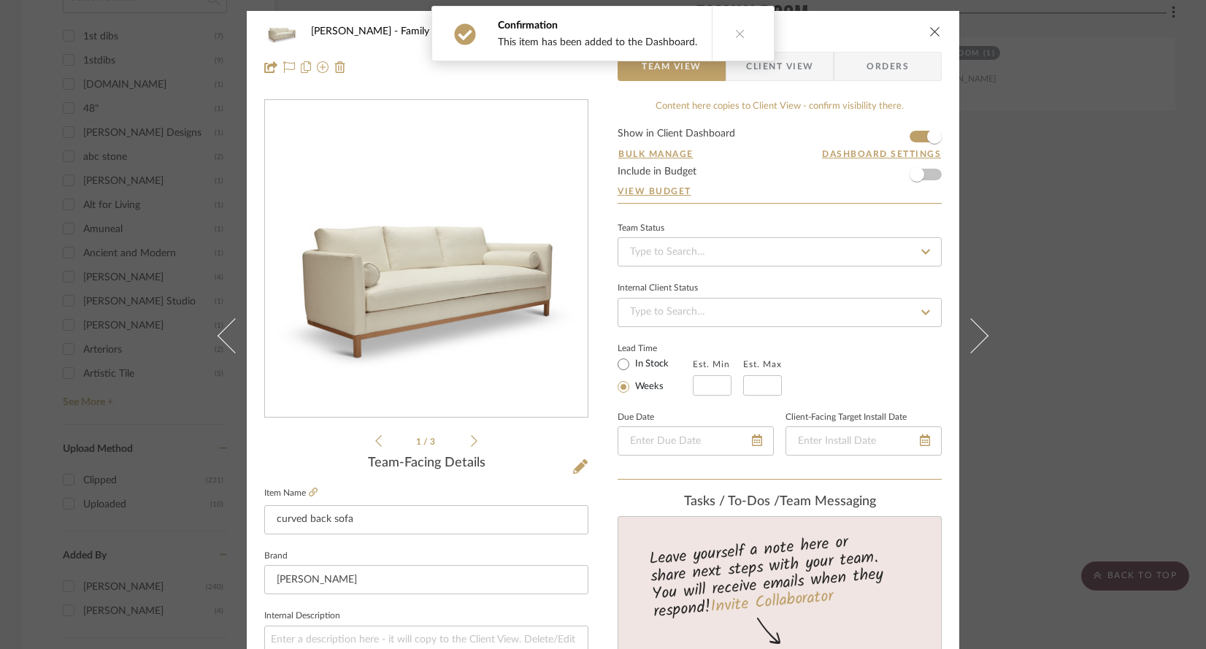
click at [1061, 285] on div "[PERSON_NAME] Family Room curved back sofa Team View Client View Orders 1 / 3 T…" at bounding box center [603, 324] width 1206 height 649
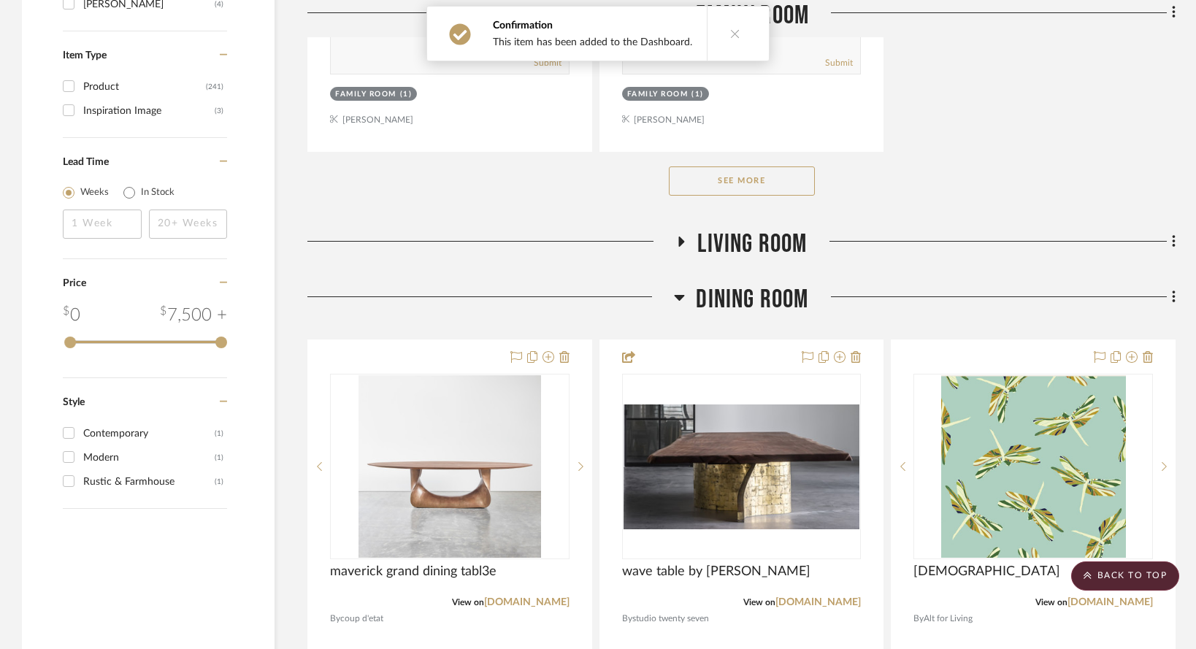
scroll to position [2384, 0]
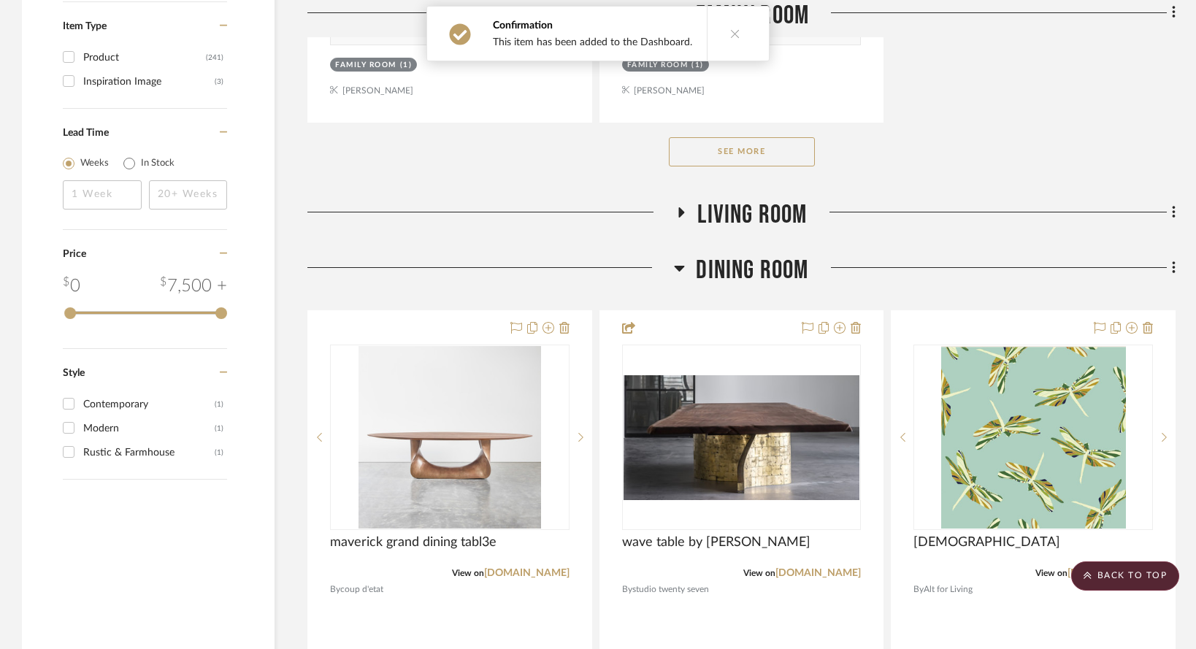
click at [723, 149] on button "See More" at bounding box center [742, 151] width 146 height 29
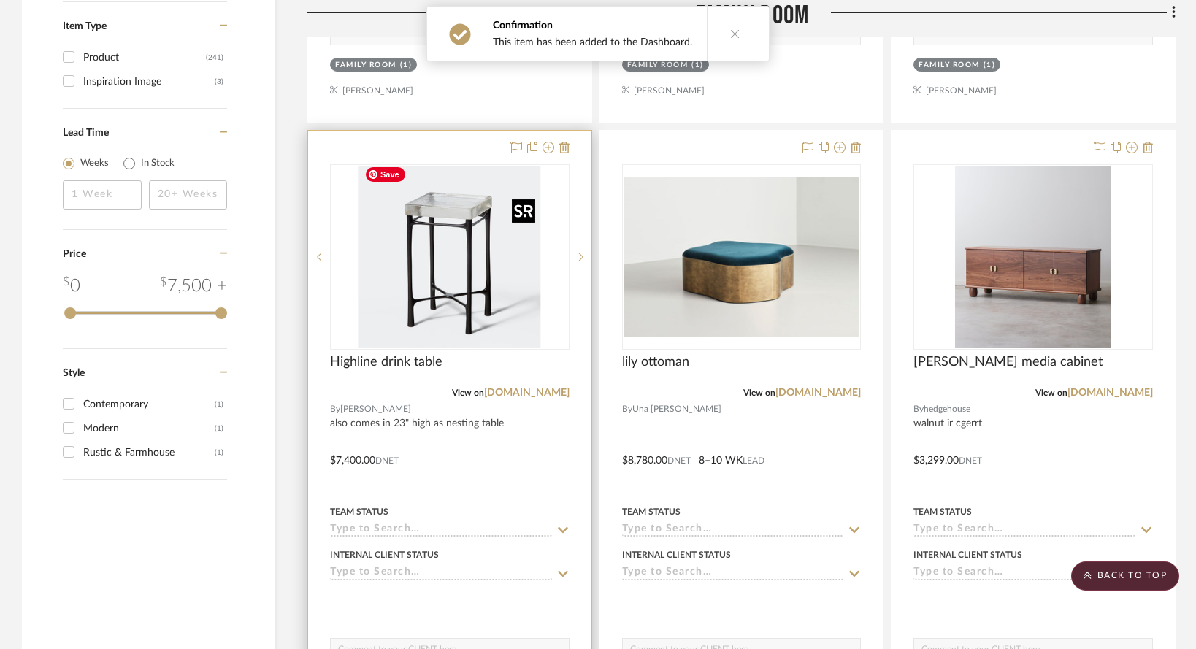
click at [0, 0] on img at bounding box center [0, 0] width 0 height 0
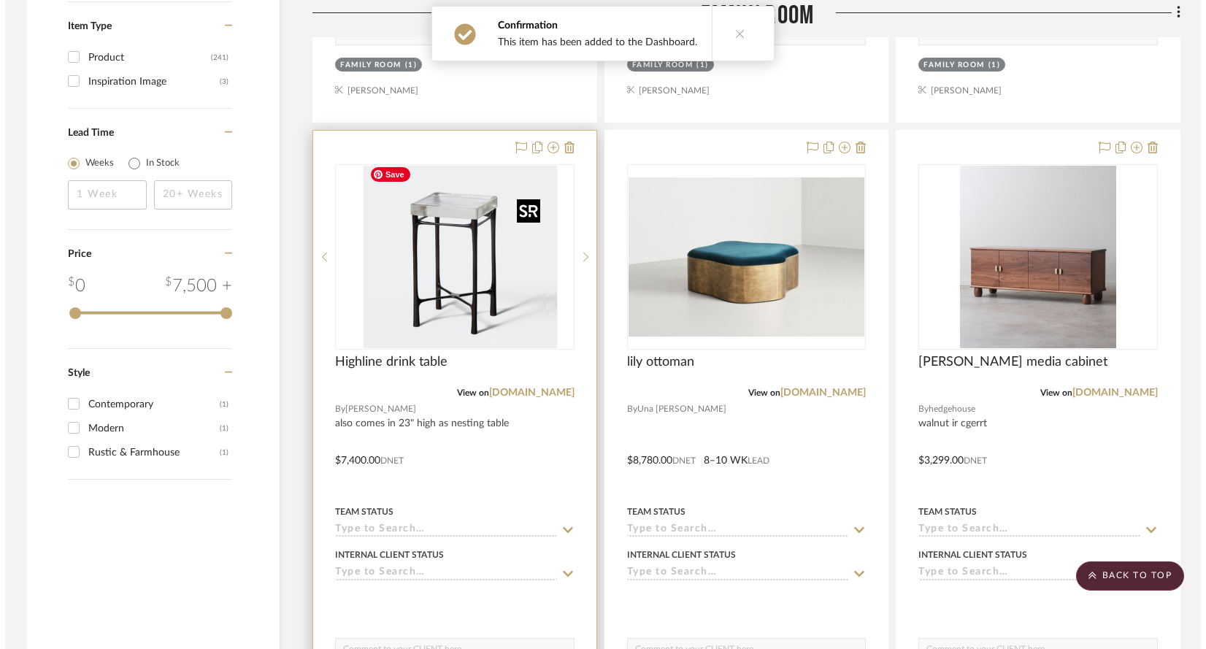
scroll to position [0, 0]
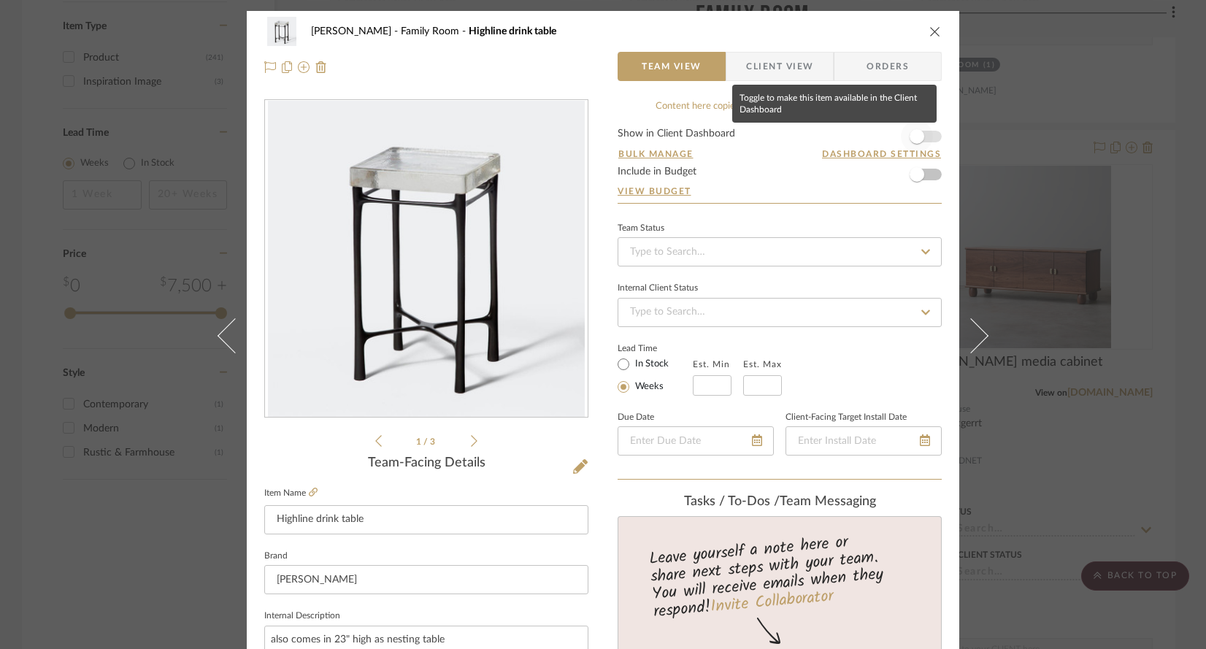
click at [909, 136] on span "button" at bounding box center [916, 136] width 15 height 15
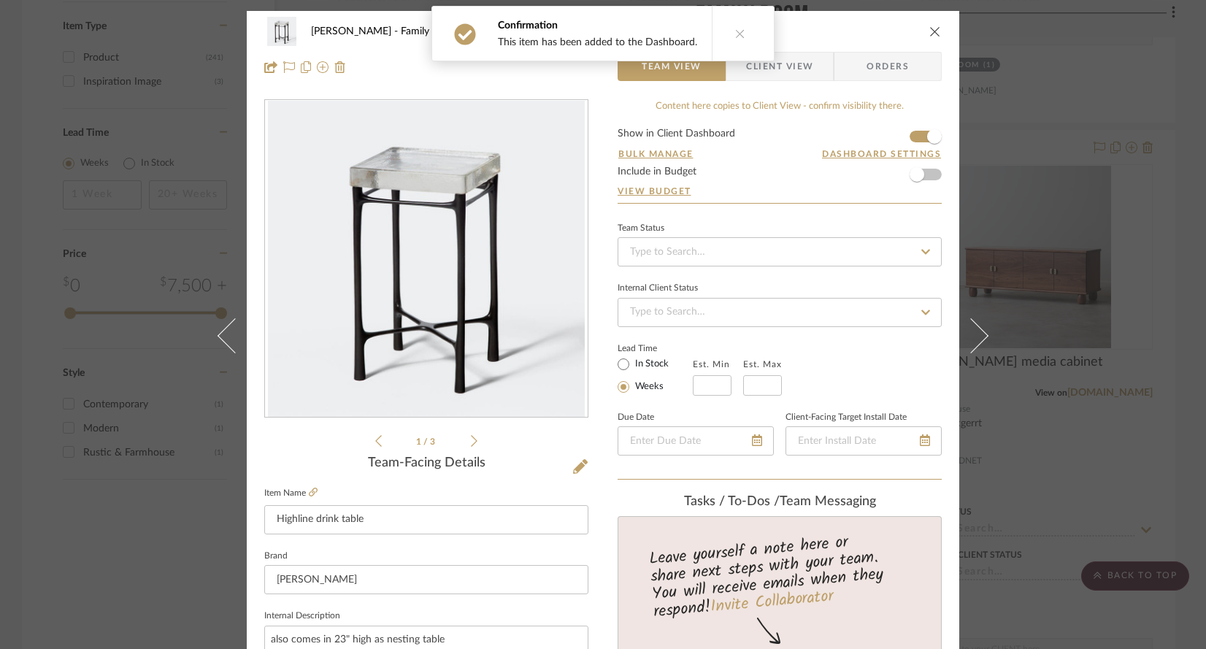
click at [1055, 464] on div "[PERSON_NAME] Family Room Highline drink table Team View Client View Orders 1 /…" at bounding box center [603, 324] width 1206 height 649
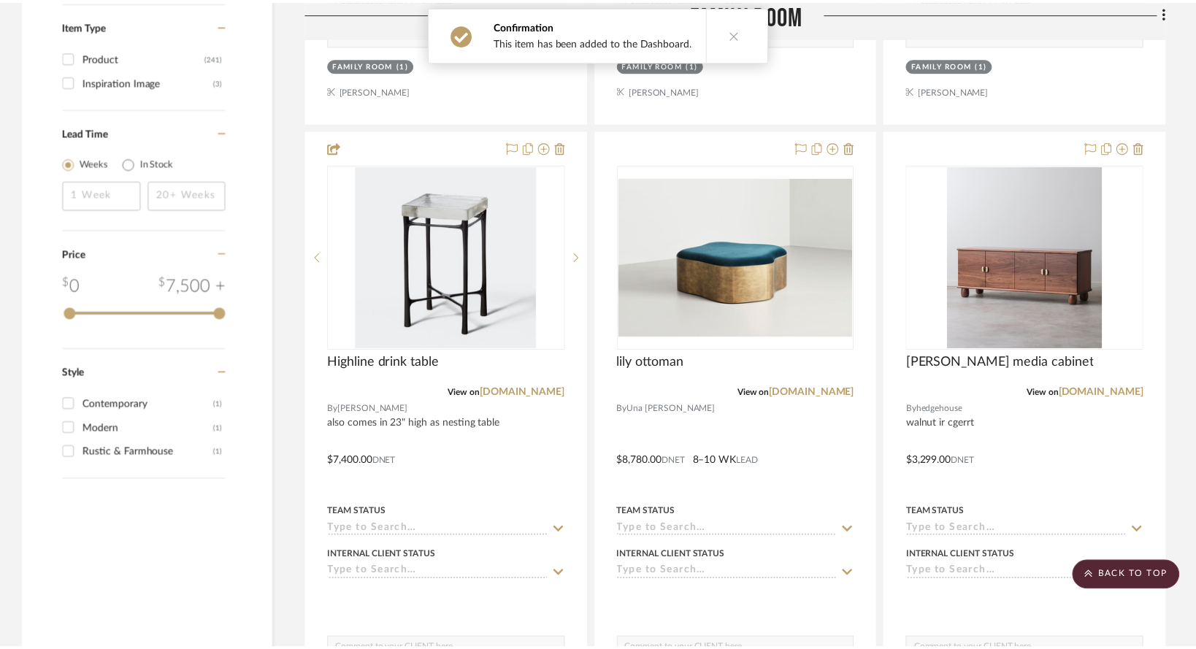
scroll to position [2384, 0]
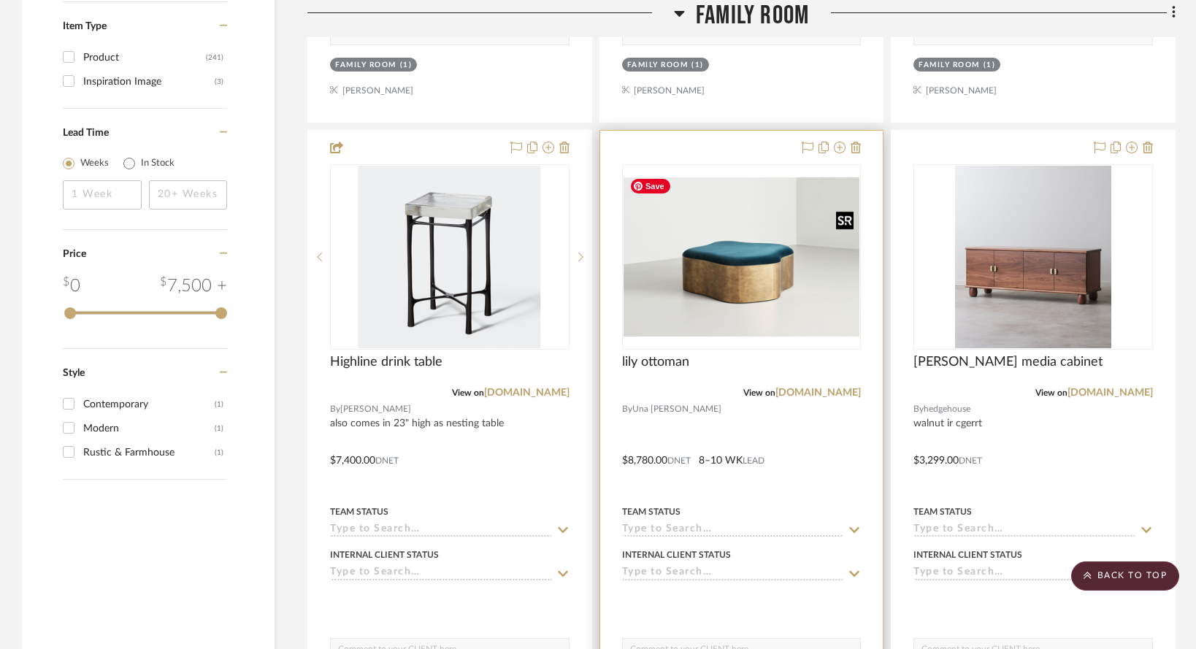
click at [725, 326] on img "0" at bounding box center [741, 256] width 236 height 158
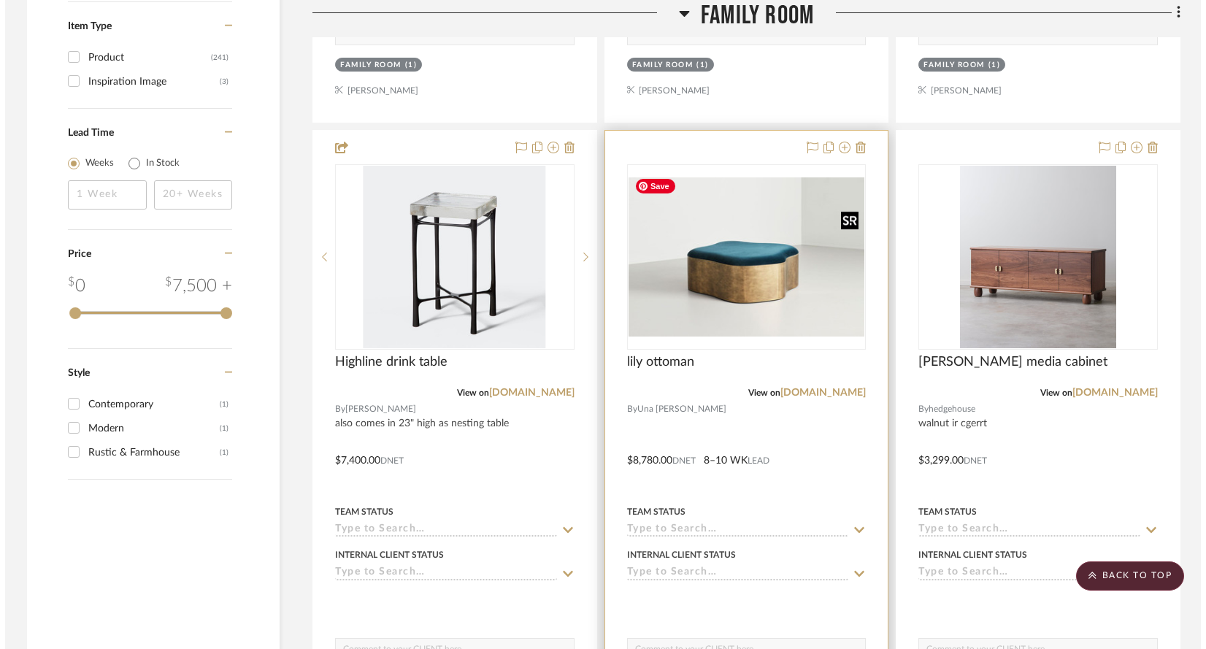
scroll to position [0, 0]
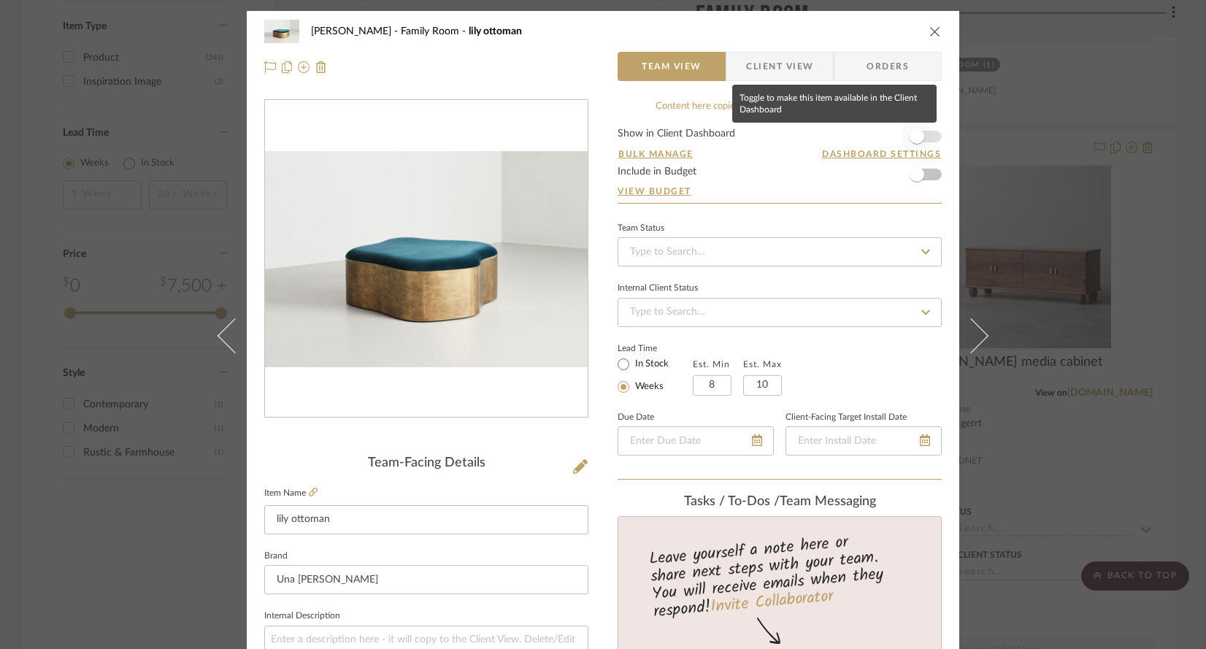
click at [909, 142] on span "button" at bounding box center [916, 136] width 15 height 15
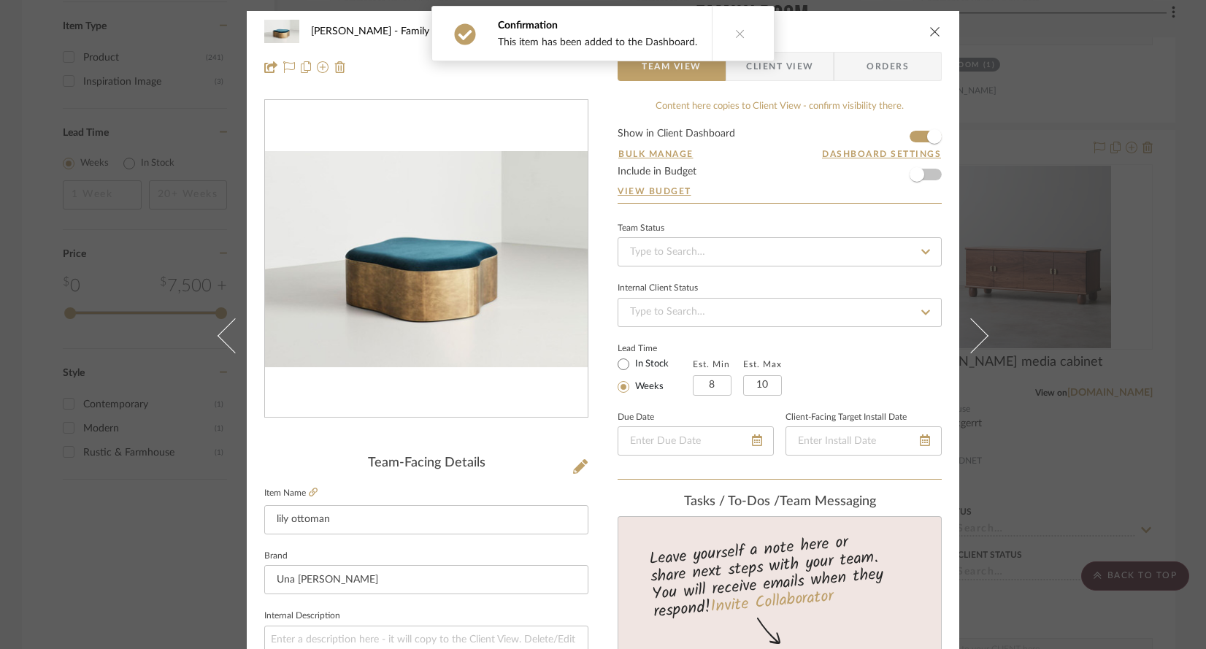
click at [1046, 451] on div "[PERSON_NAME] Family Room lily ottoman Team View Client View Orders Team-Facing…" at bounding box center [603, 324] width 1206 height 649
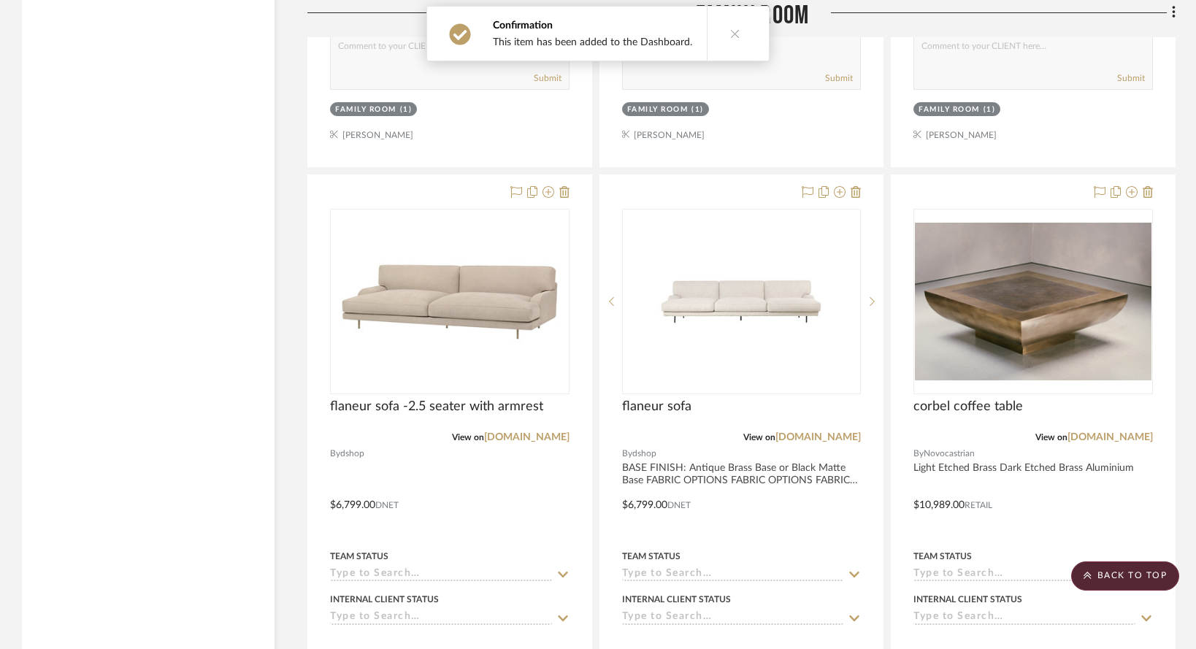
scroll to position [2991, 0]
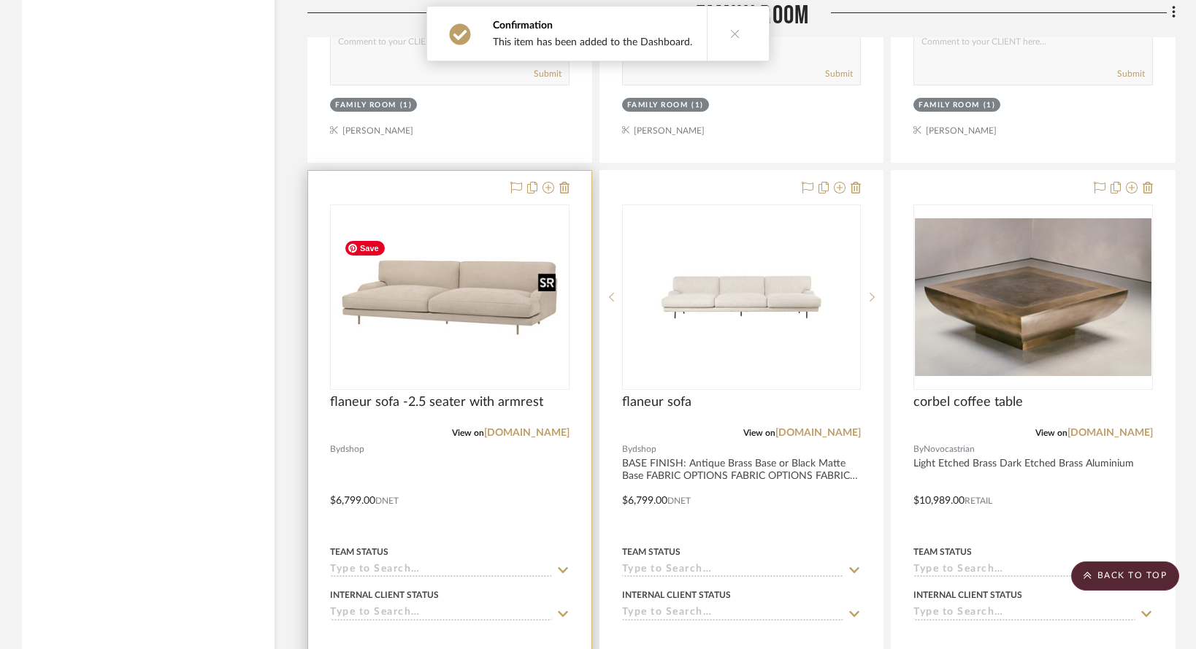
click at [404, 388] on img "0" at bounding box center [449, 297] width 223 height 182
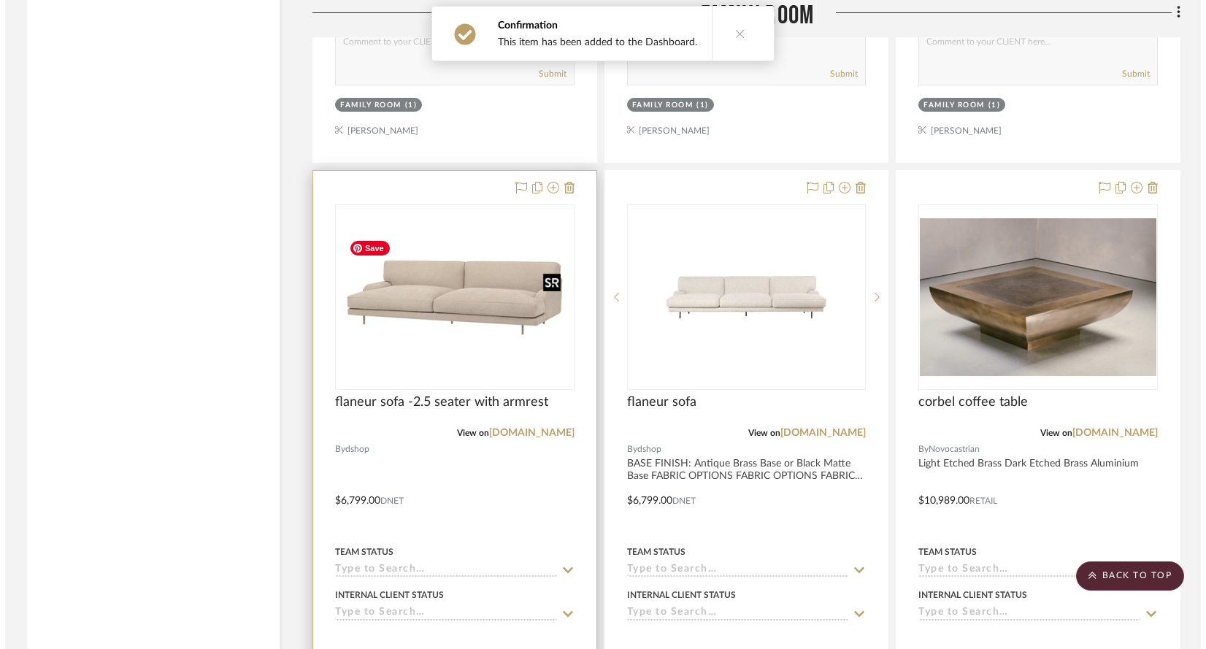
scroll to position [0, 0]
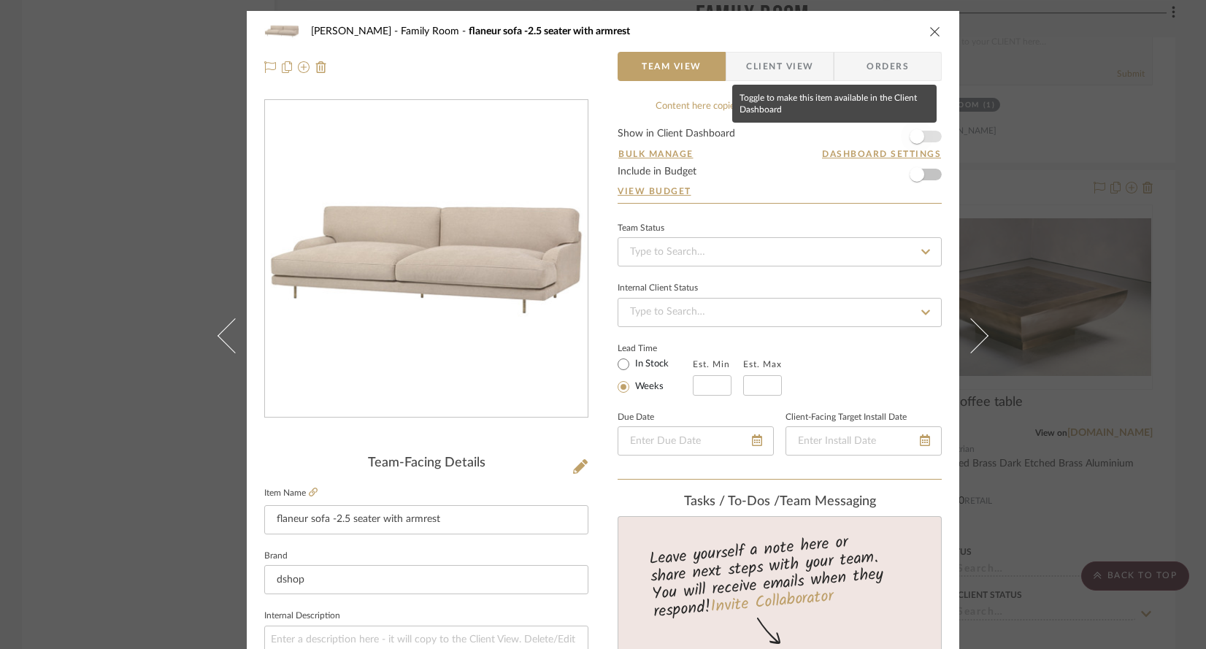
click at [912, 139] on span "button" at bounding box center [916, 136] width 15 height 15
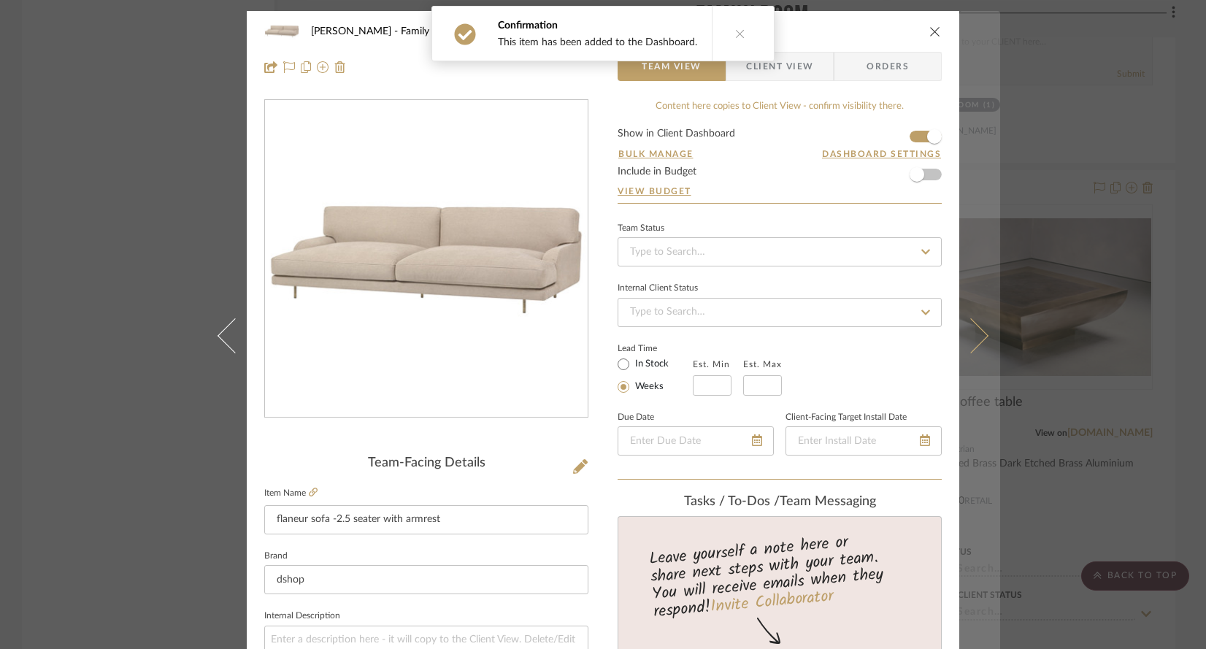
click at [989, 408] on button at bounding box center [979, 335] width 41 height 649
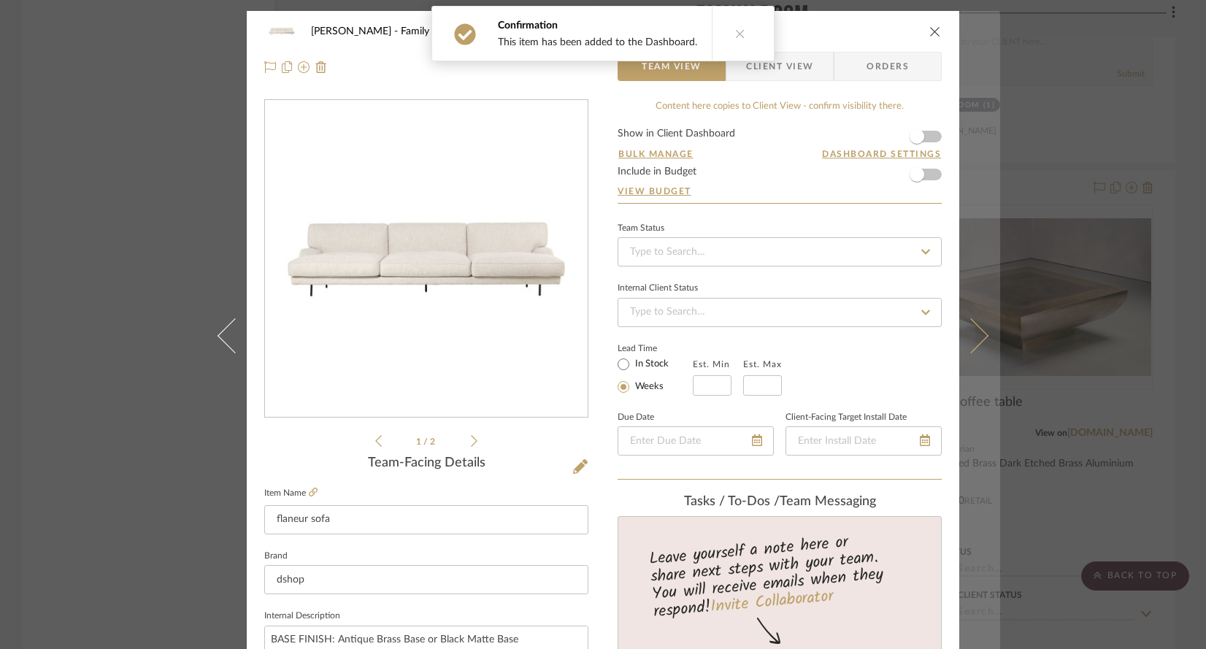
click at [983, 469] on button at bounding box center [979, 335] width 41 height 649
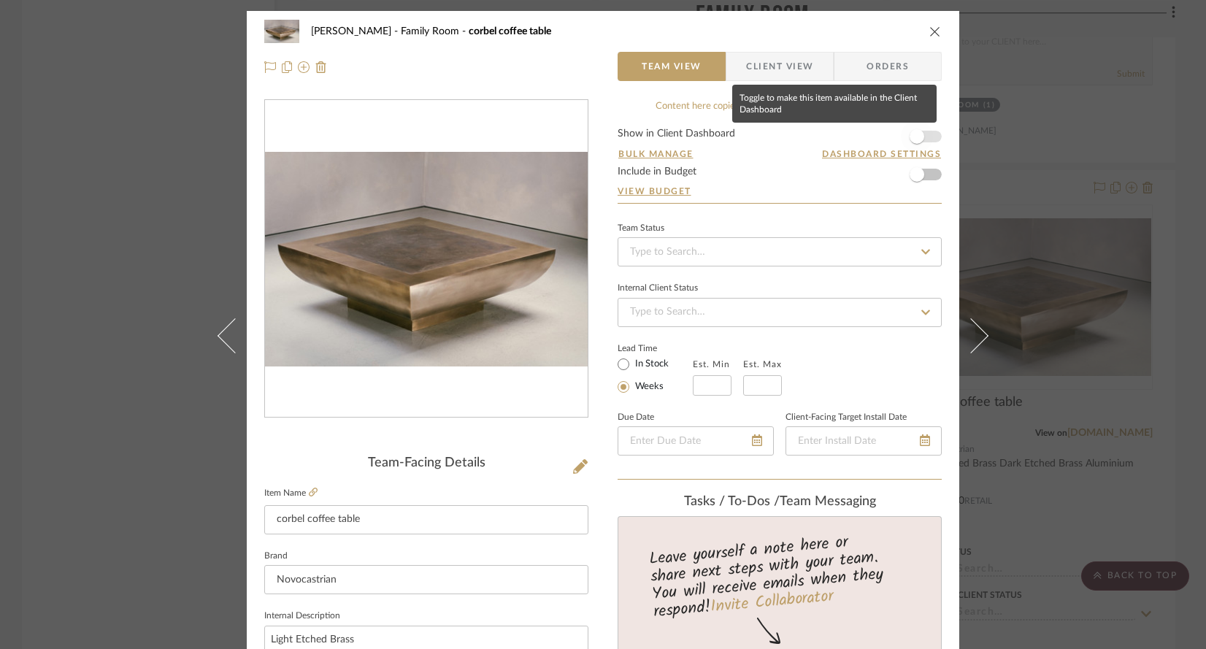
click at [912, 138] on span "button" at bounding box center [916, 136] width 15 height 15
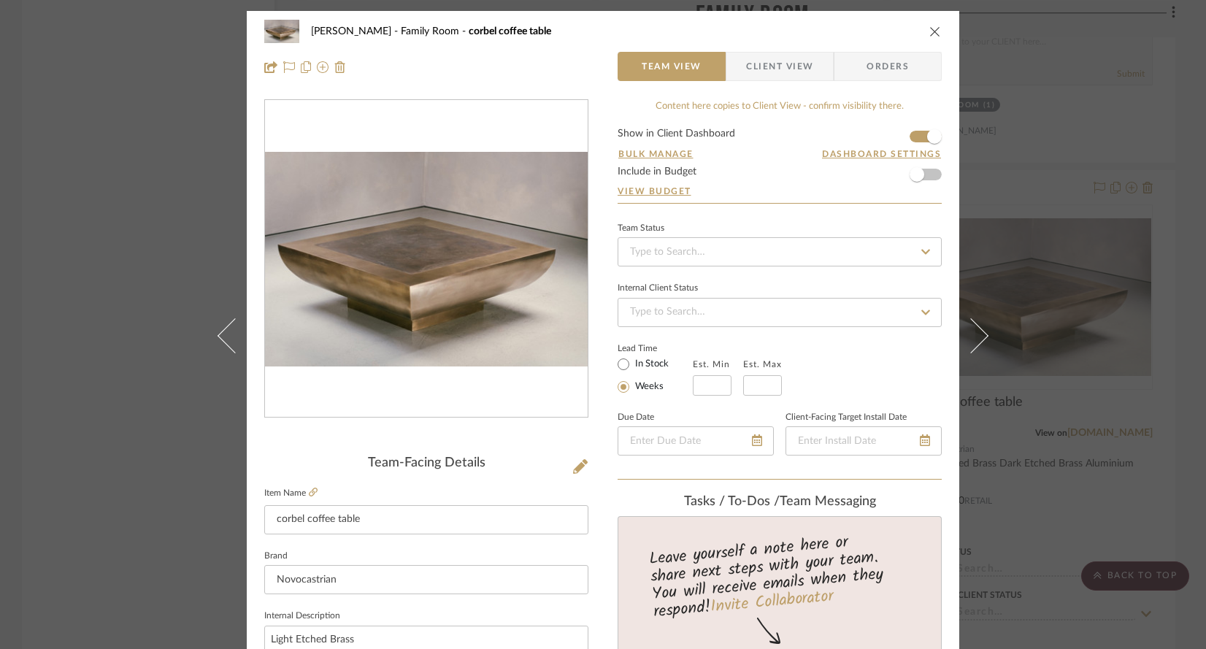
click at [1155, 449] on div "[PERSON_NAME] Family Room corbel coffee table Team View Client View Orders Team…" at bounding box center [603, 324] width 1206 height 649
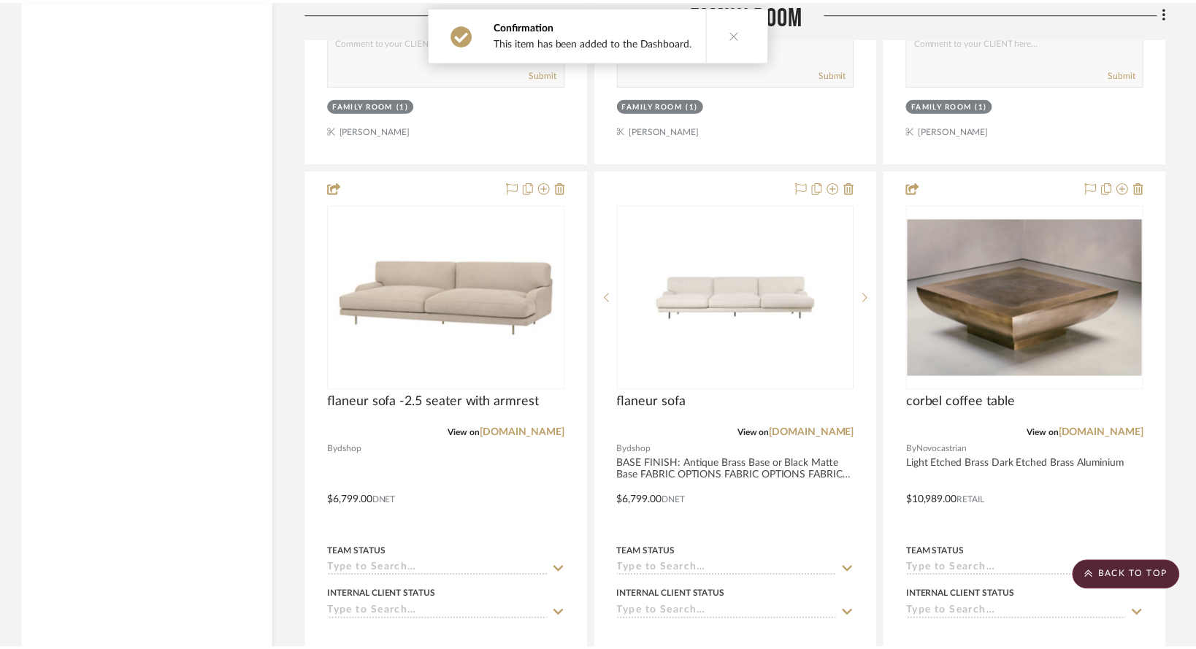
scroll to position [2991, 0]
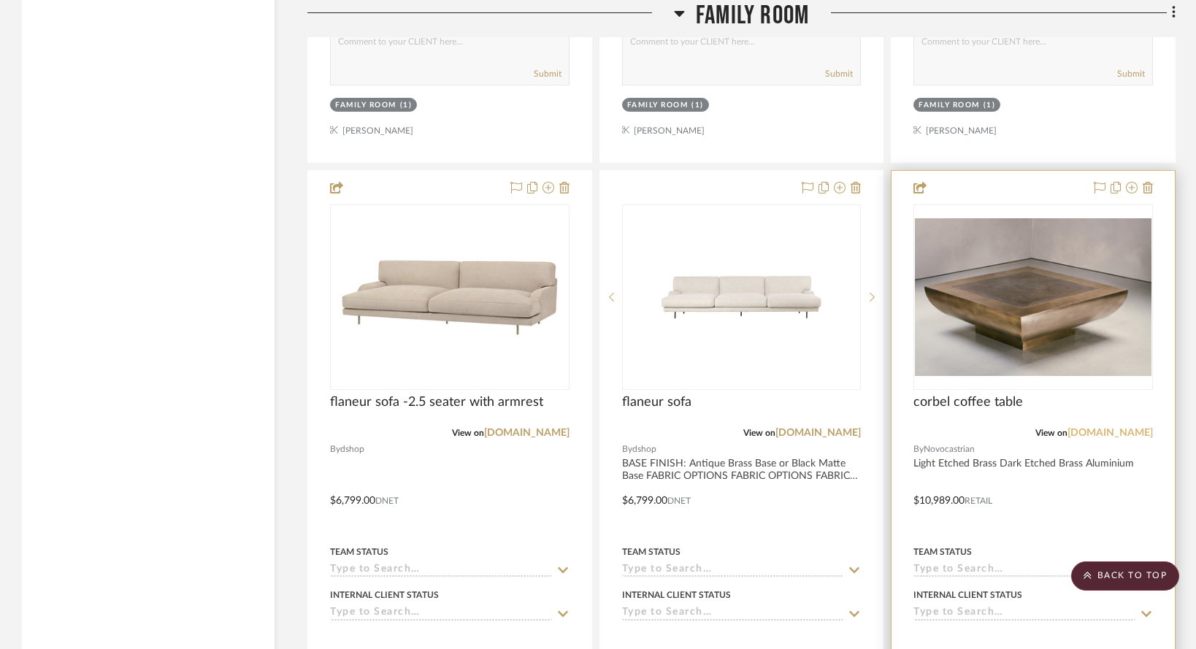
click at [1100, 438] on link "[DOMAIN_NAME]" at bounding box center [1109, 433] width 85 height 10
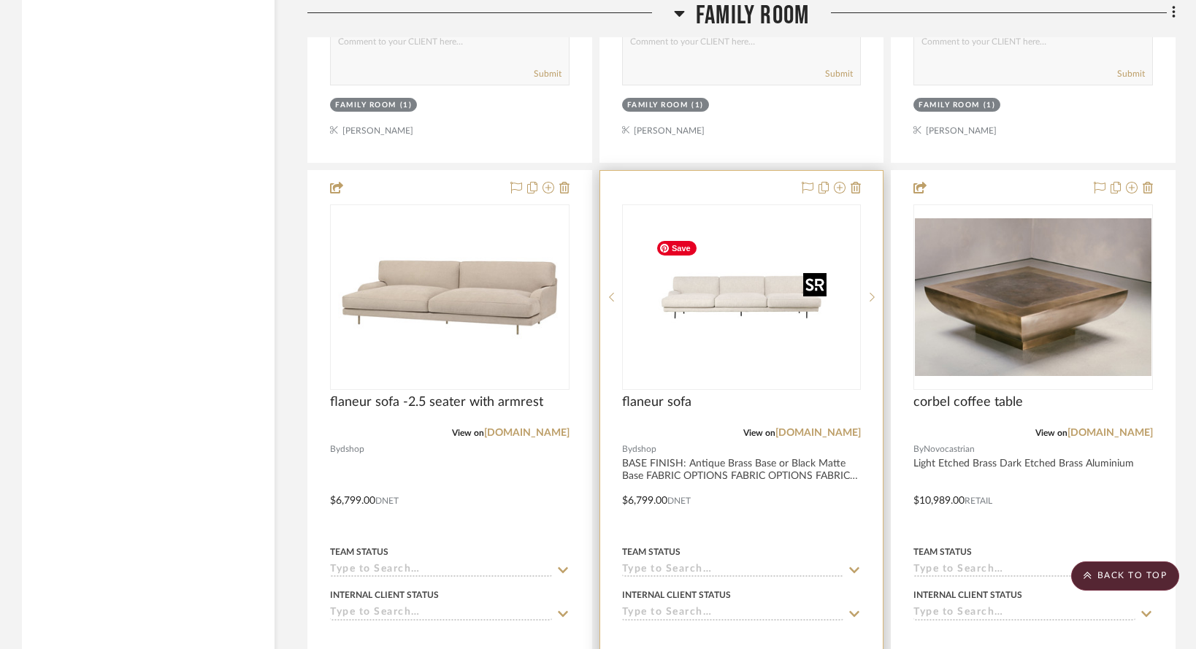
click at [758, 248] on img "0" at bounding box center [741, 297] width 182 height 182
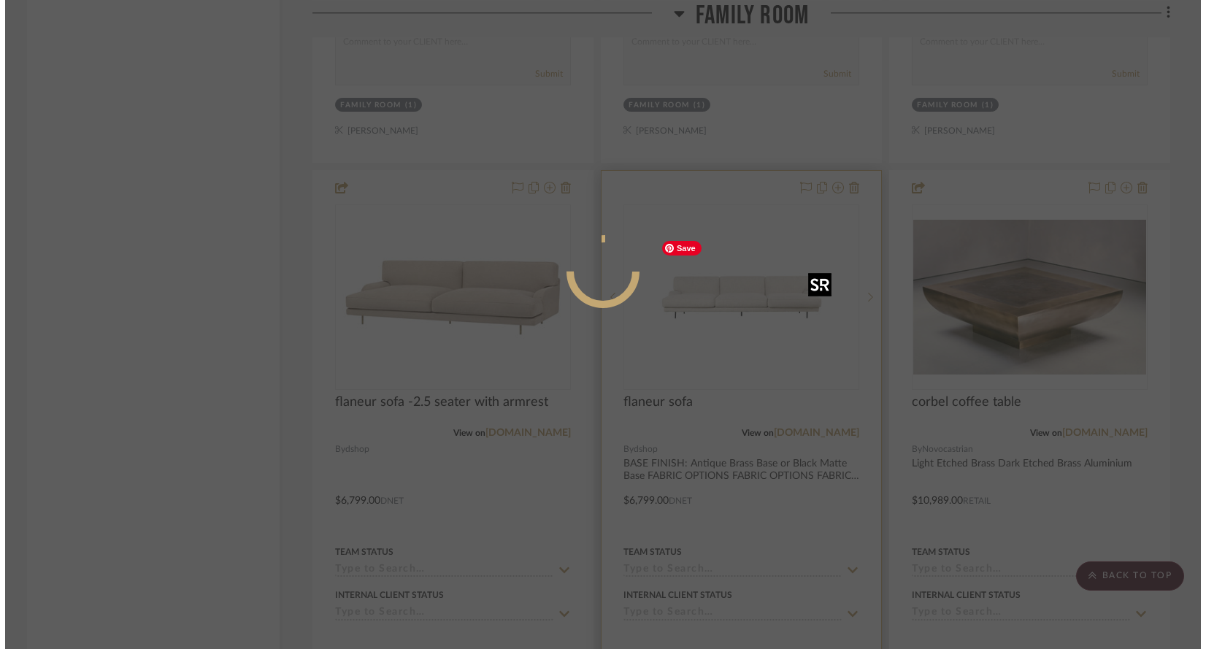
scroll to position [0, 0]
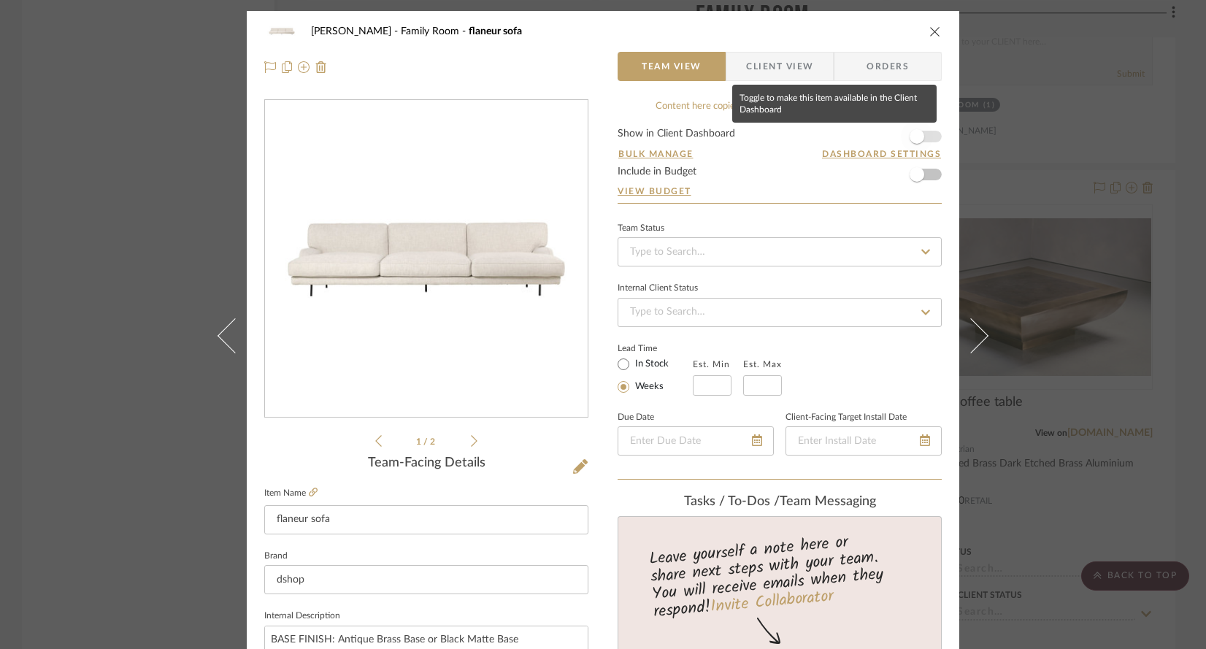
click at [915, 137] on span "button" at bounding box center [916, 136] width 15 height 15
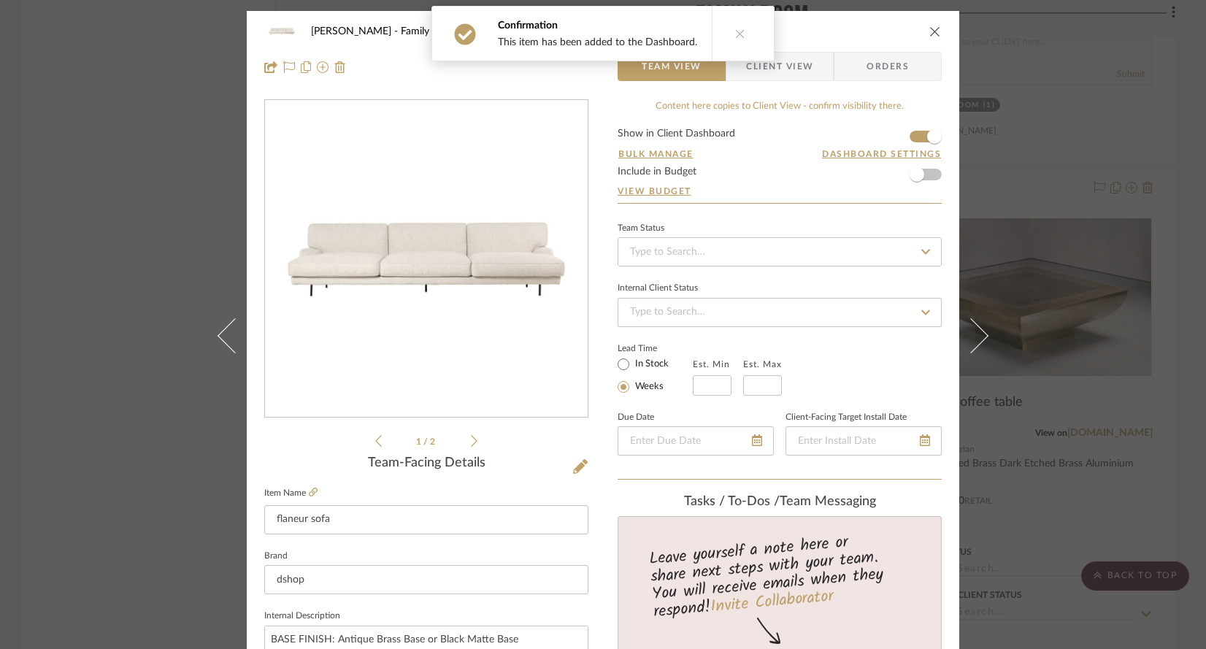
click at [1042, 60] on div "[PERSON_NAME] Family Room flaneur sofa Team View Client View Orders 1 / 2 Team-…" at bounding box center [603, 324] width 1206 height 649
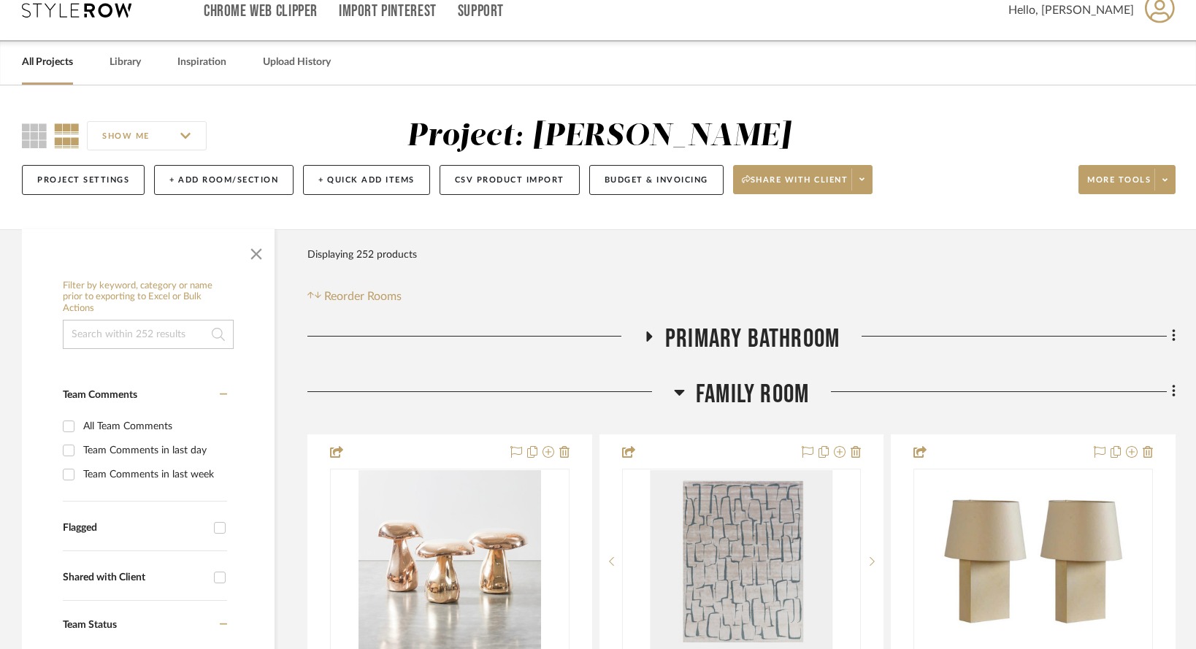
scroll to position [142, 0]
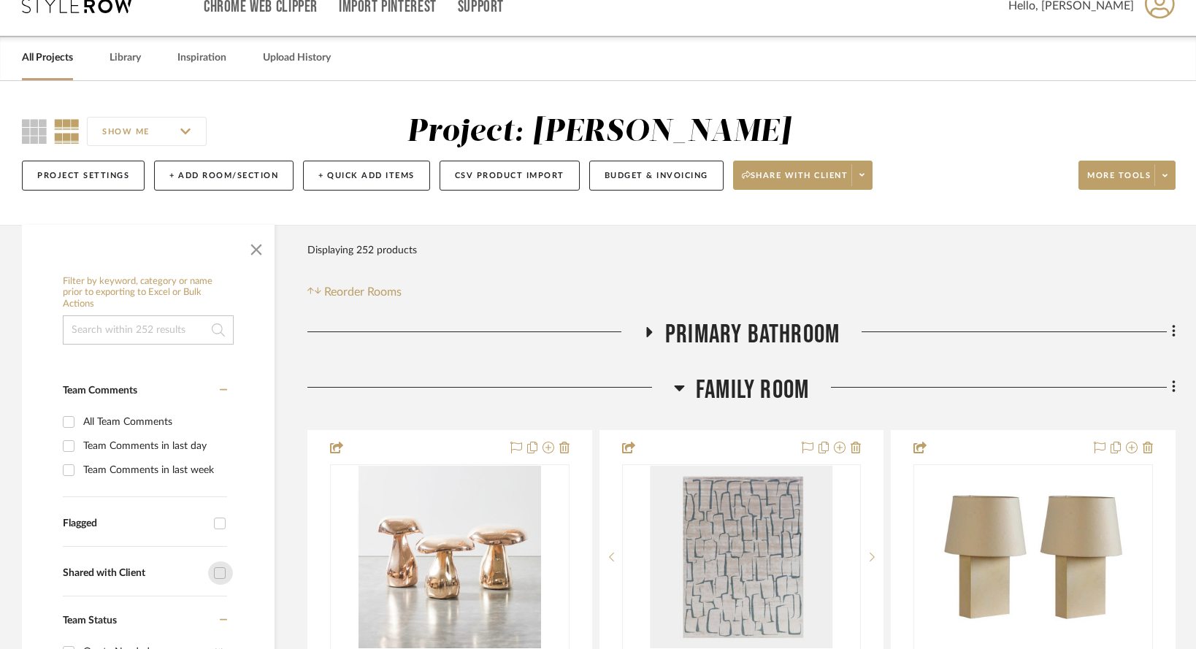
click at [219, 561] on input "Shared with Client" at bounding box center [219, 572] width 23 height 23
checkbox input "true"
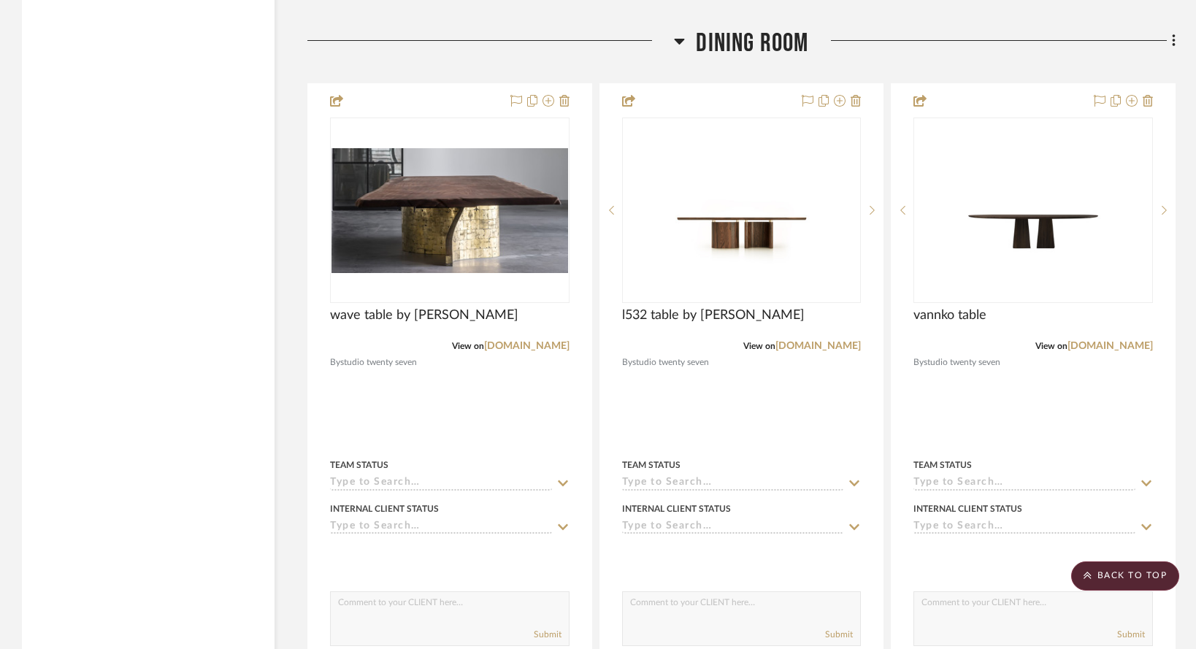
scroll to position [3895, 0]
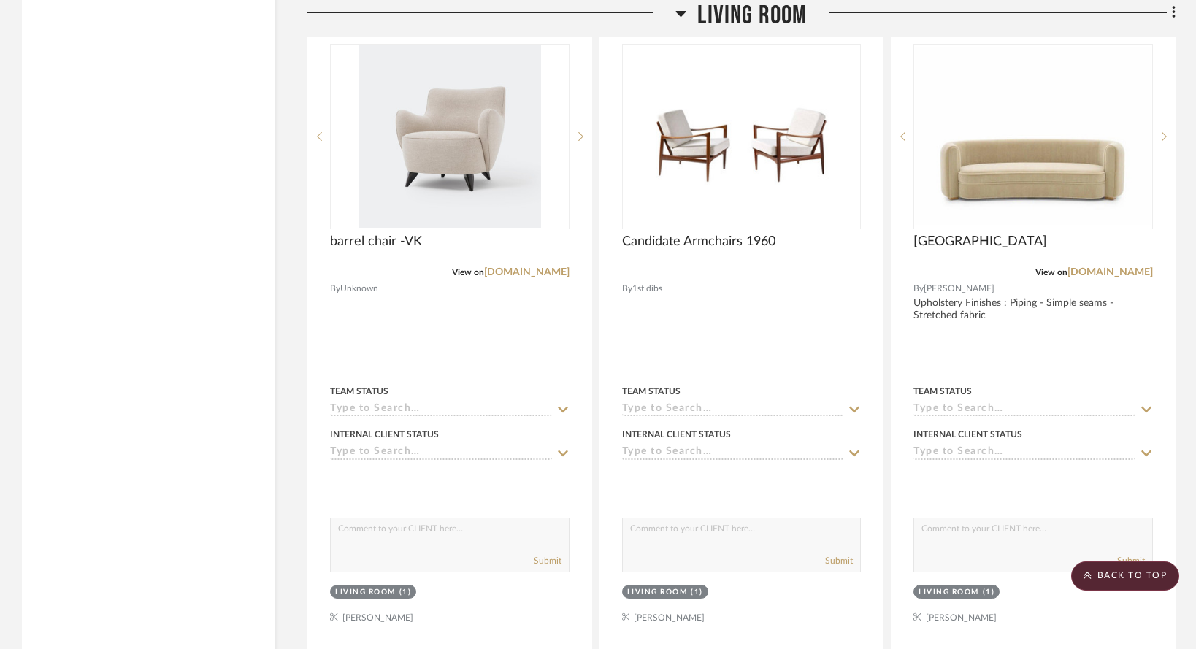
scroll to position [3893, 0]
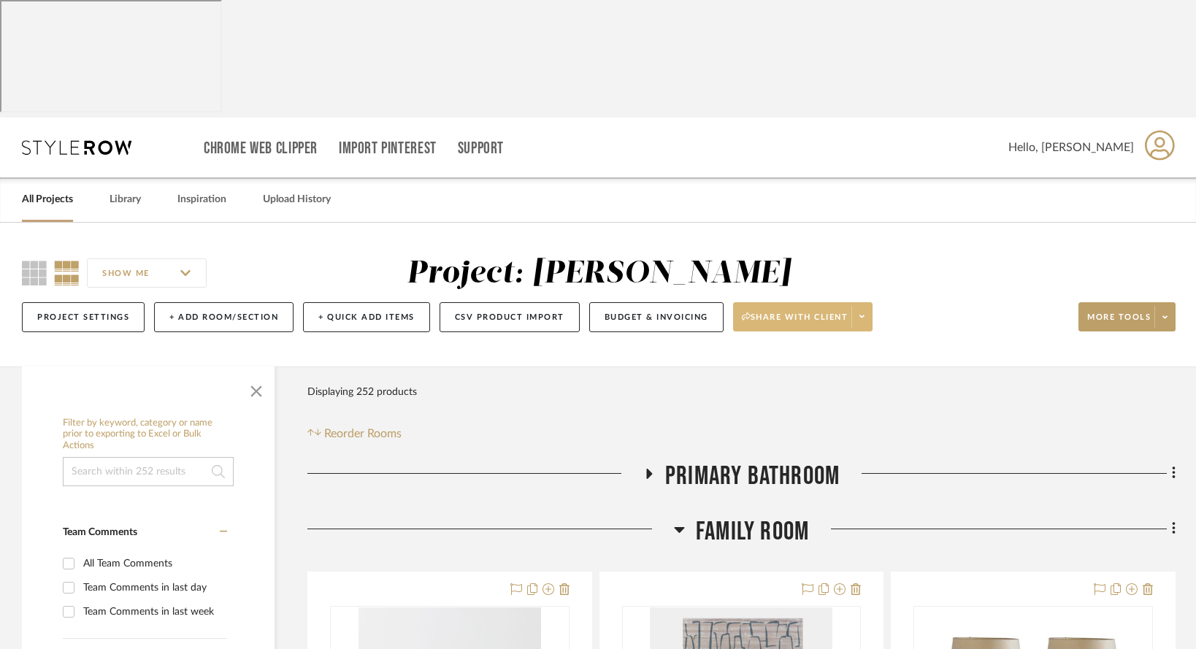
click at [774, 302] on button "Share with client" at bounding box center [803, 316] width 140 height 29
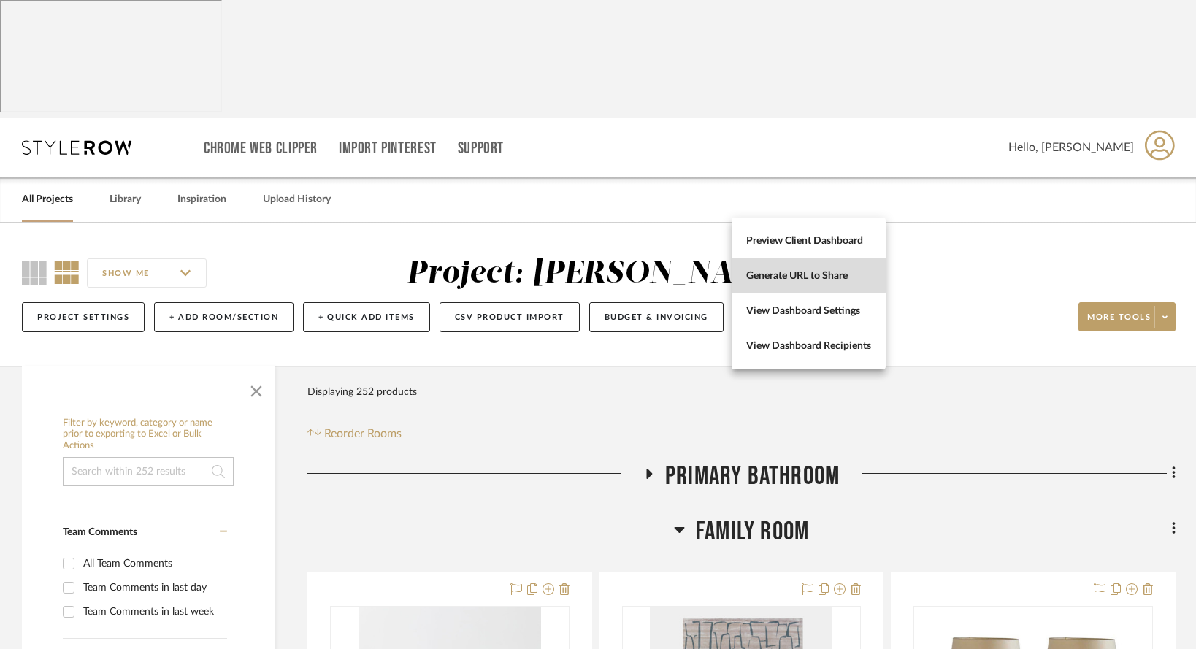
click at [769, 274] on span "Generate URL to Share" at bounding box center [808, 276] width 125 height 12
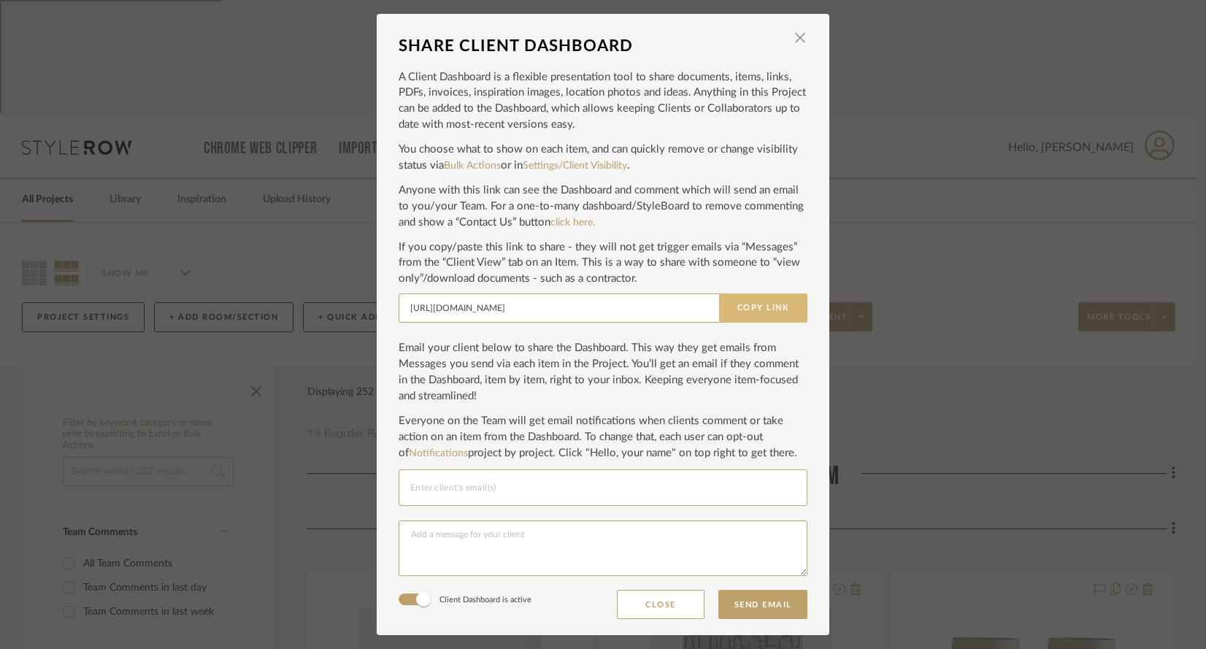
click at [749, 317] on button "Copy Link" at bounding box center [763, 307] width 88 height 29
